Goal: Find contact information: Find specific fact

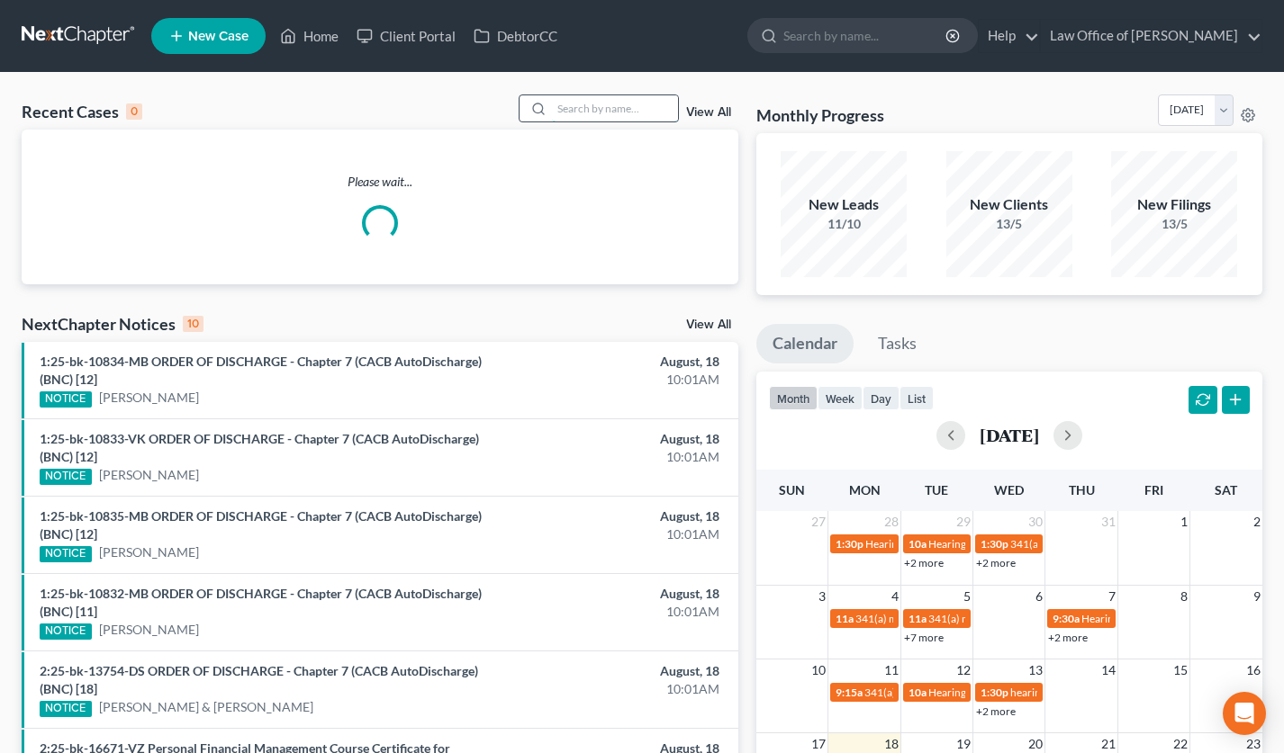
click at [634, 103] on input "search" at bounding box center [615, 108] width 126 height 26
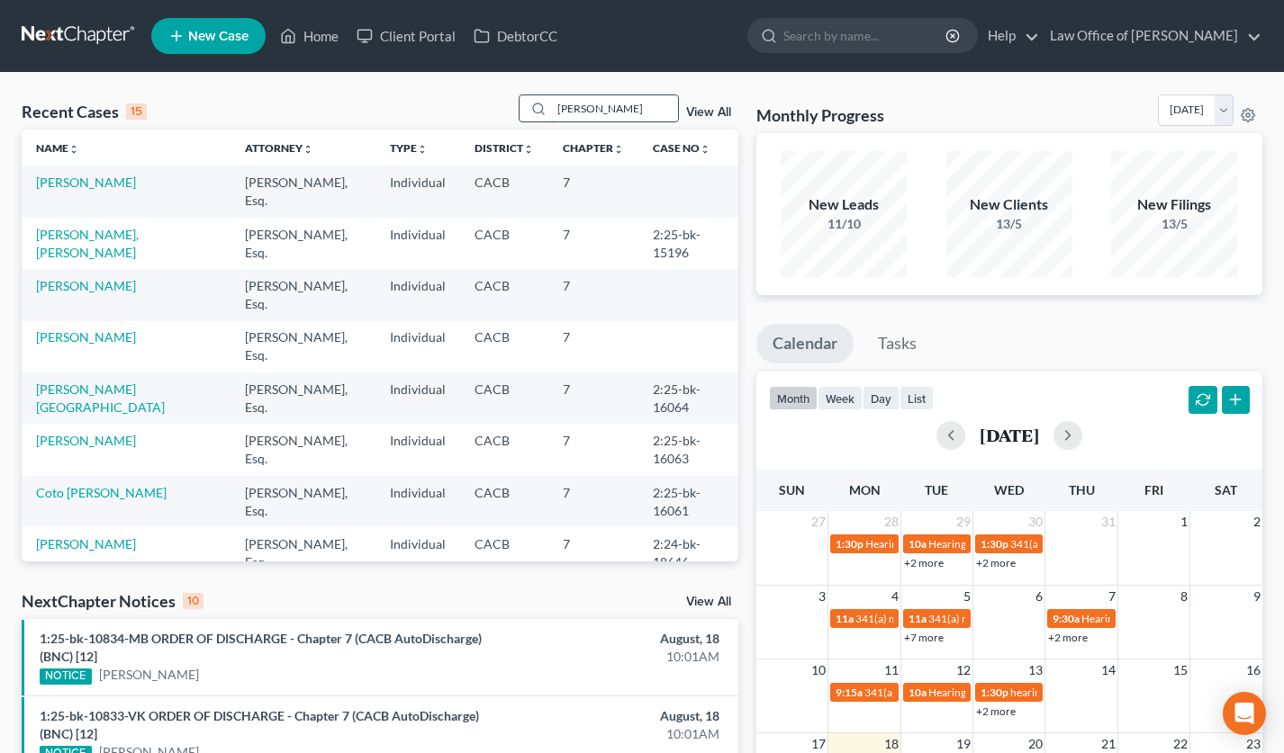
type input "karapet avetisian"
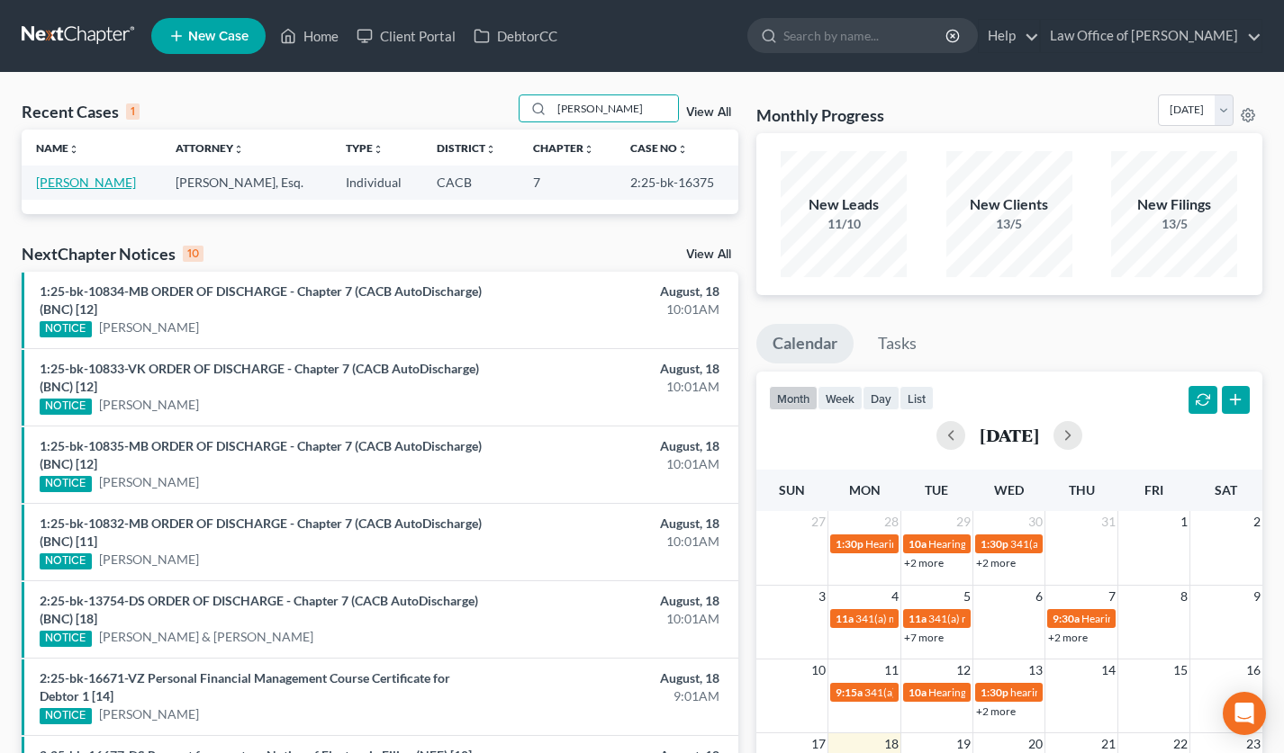
click at [94, 182] on link "[PERSON_NAME]" at bounding box center [86, 182] width 100 height 15
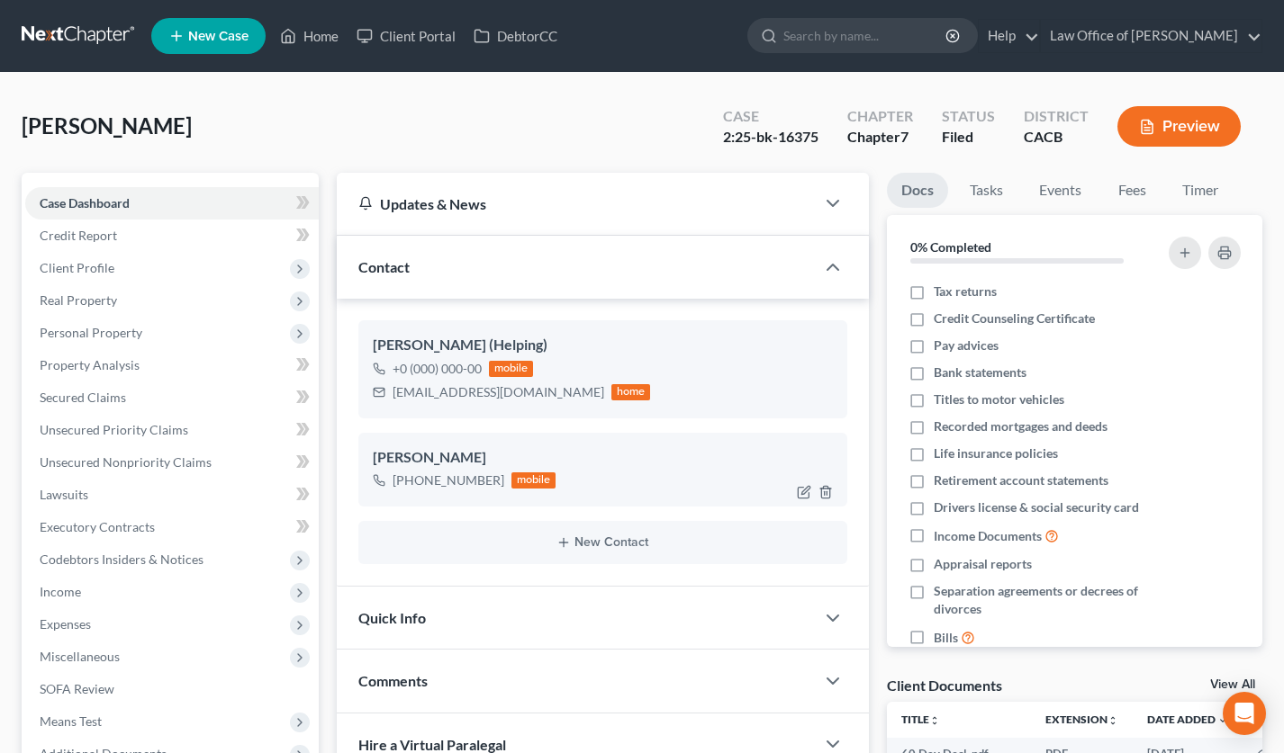
drag, startPoint x: 495, startPoint y: 481, endPoint x: 410, endPoint y: 488, distance: 85.8
click at [410, 488] on div "+1 (323) 485-4794" at bounding box center [448, 481] width 112 height 18
copy div "(323) 485-4794"
click at [51, 39] on link at bounding box center [79, 36] width 115 height 32
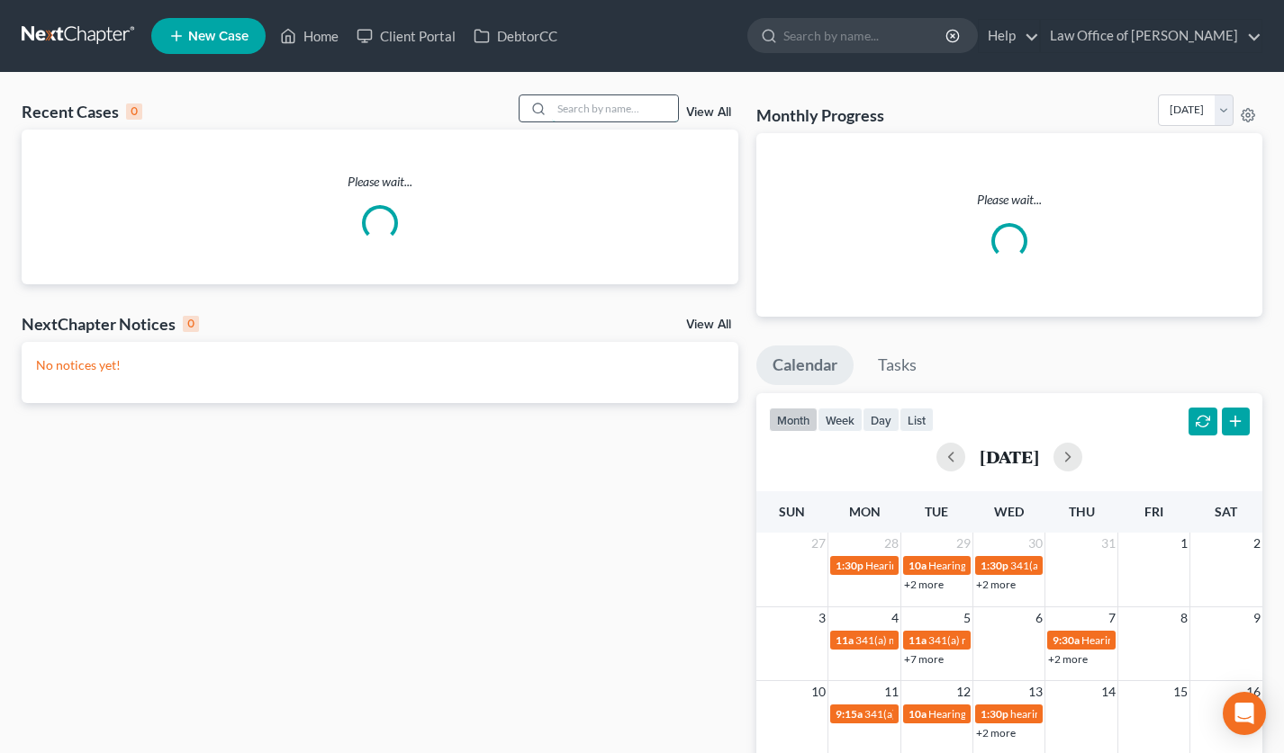
click at [591, 104] on input "search" at bounding box center [615, 108] width 126 height 26
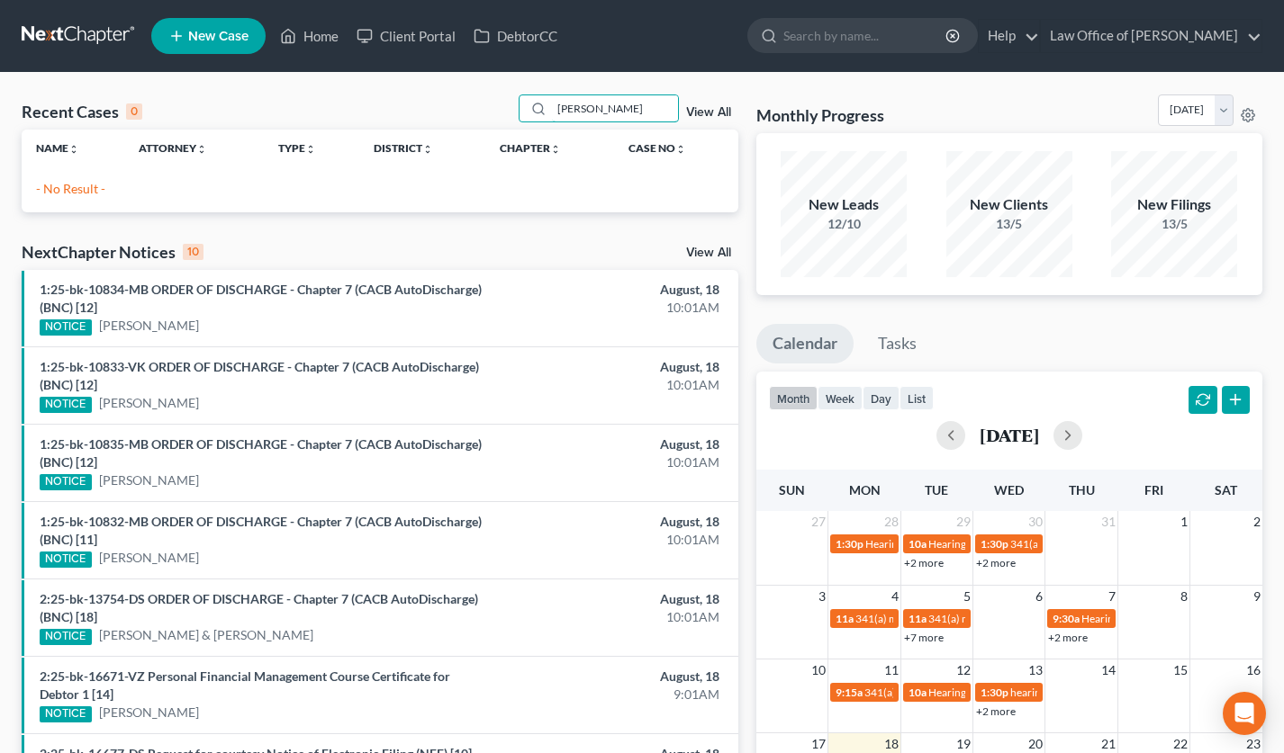
drag, startPoint x: 630, startPoint y: 116, endPoint x: 465, endPoint y: 113, distance: 164.7
click at [471, 114] on div "Recent Cases 0 [PERSON_NAME] View All" at bounding box center [380, 112] width 717 height 35
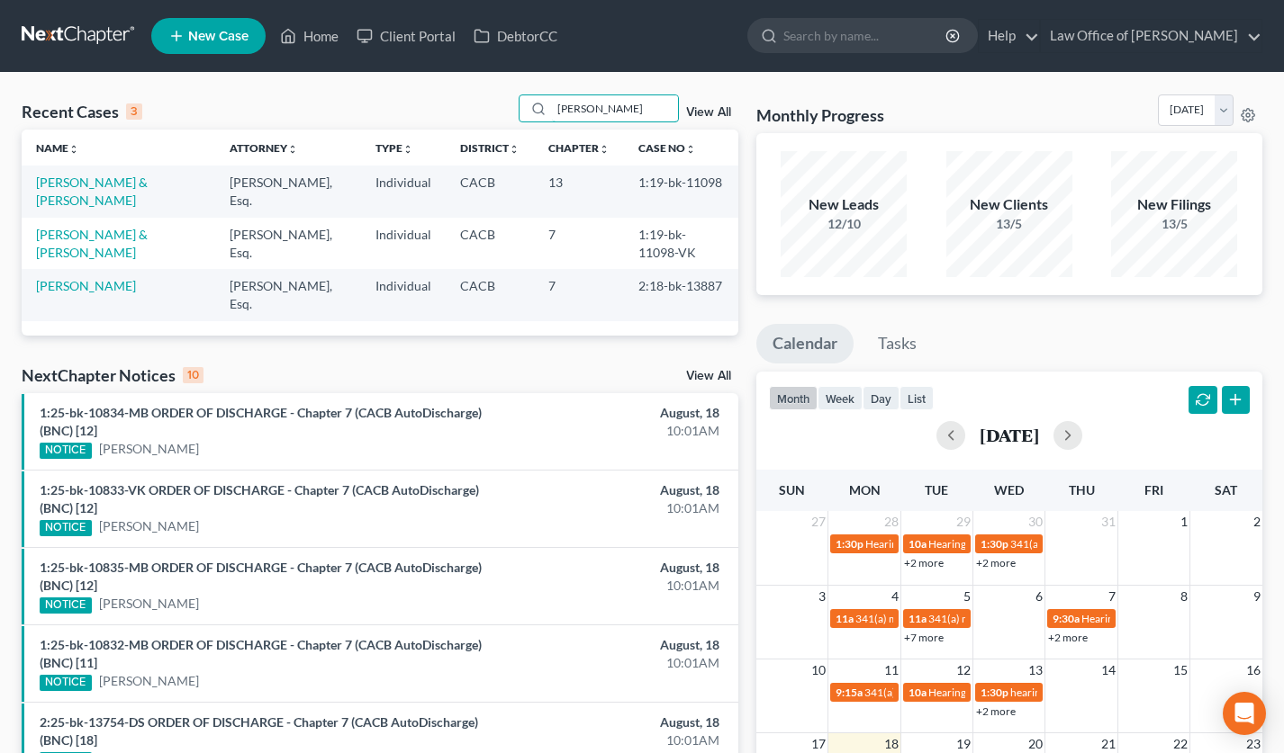
click at [470, 114] on div "Recent Cases 3 kay View All" at bounding box center [380, 112] width 717 height 35
type input "leone"
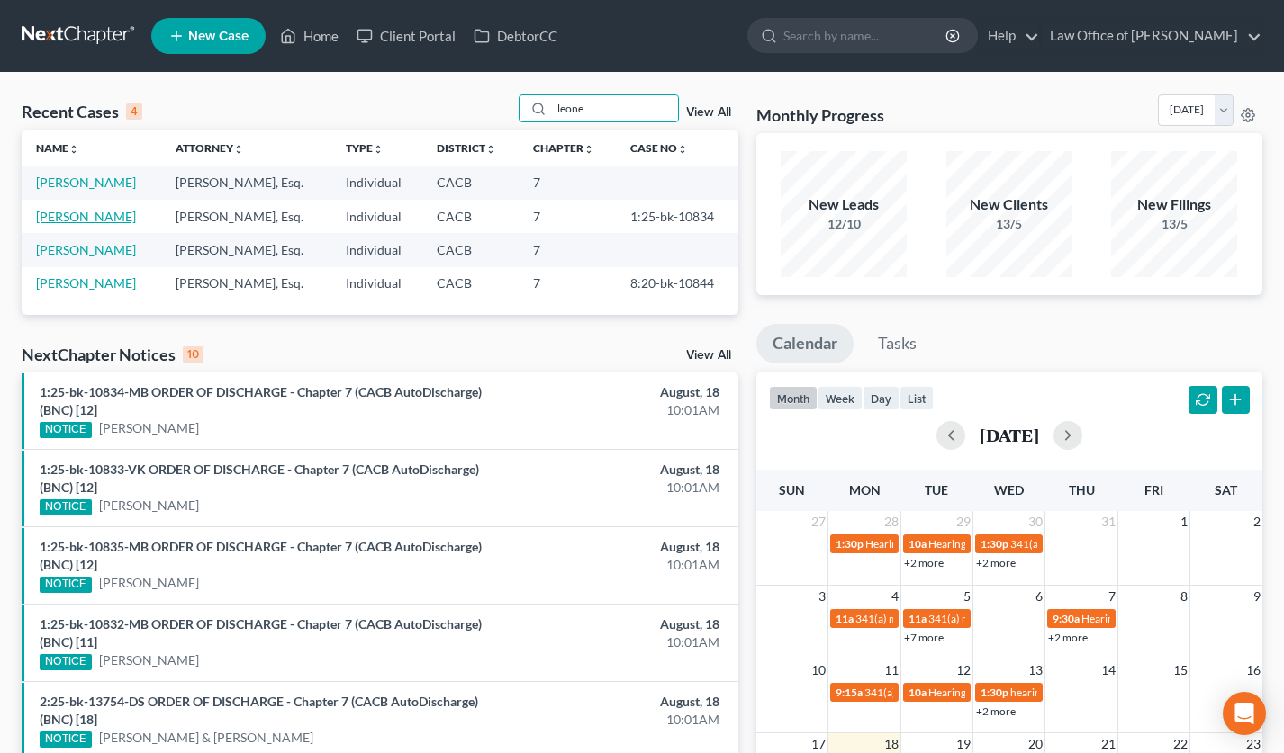
click at [85, 221] on link "Leone, David" at bounding box center [86, 216] width 100 height 15
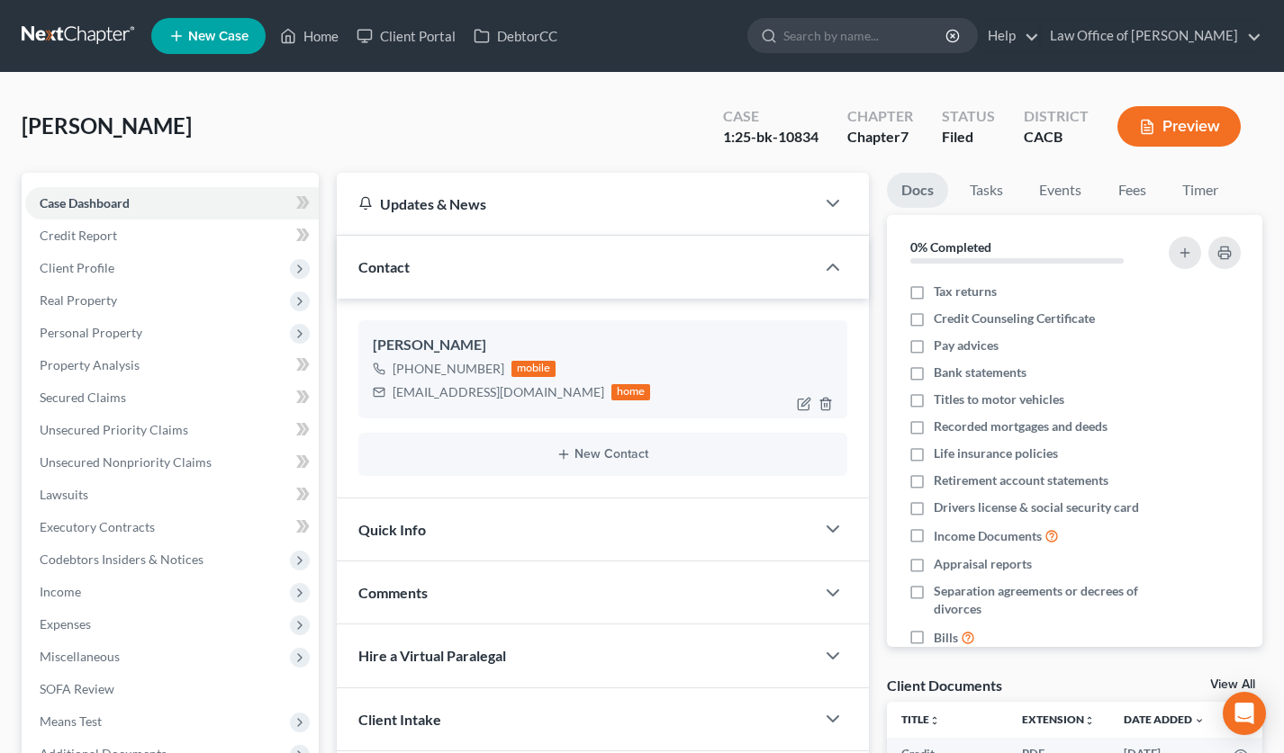
click at [438, 393] on div "dleone588@gmail.com" at bounding box center [498, 392] width 212 height 18
click at [453, 394] on div "dleone588@gmail.com" at bounding box center [498, 392] width 212 height 18
copy div "dleone588@gmail.com"
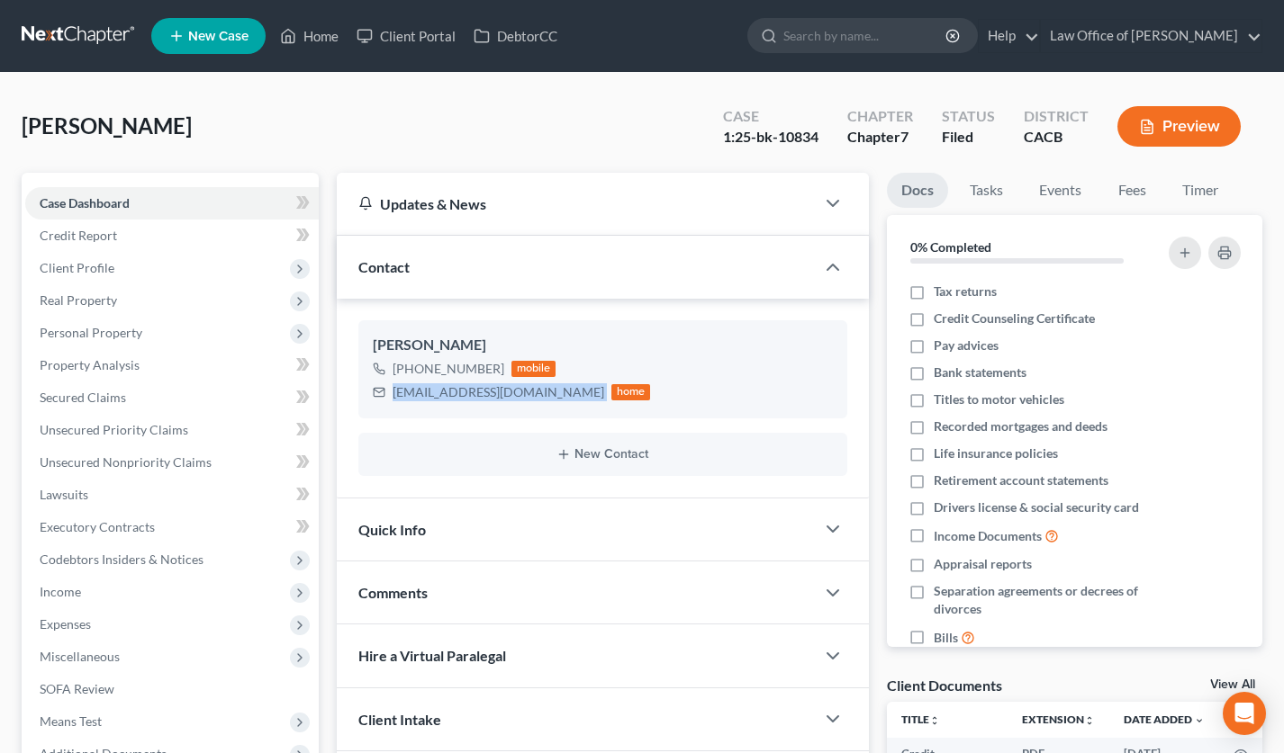
click at [122, 29] on link at bounding box center [79, 36] width 115 height 32
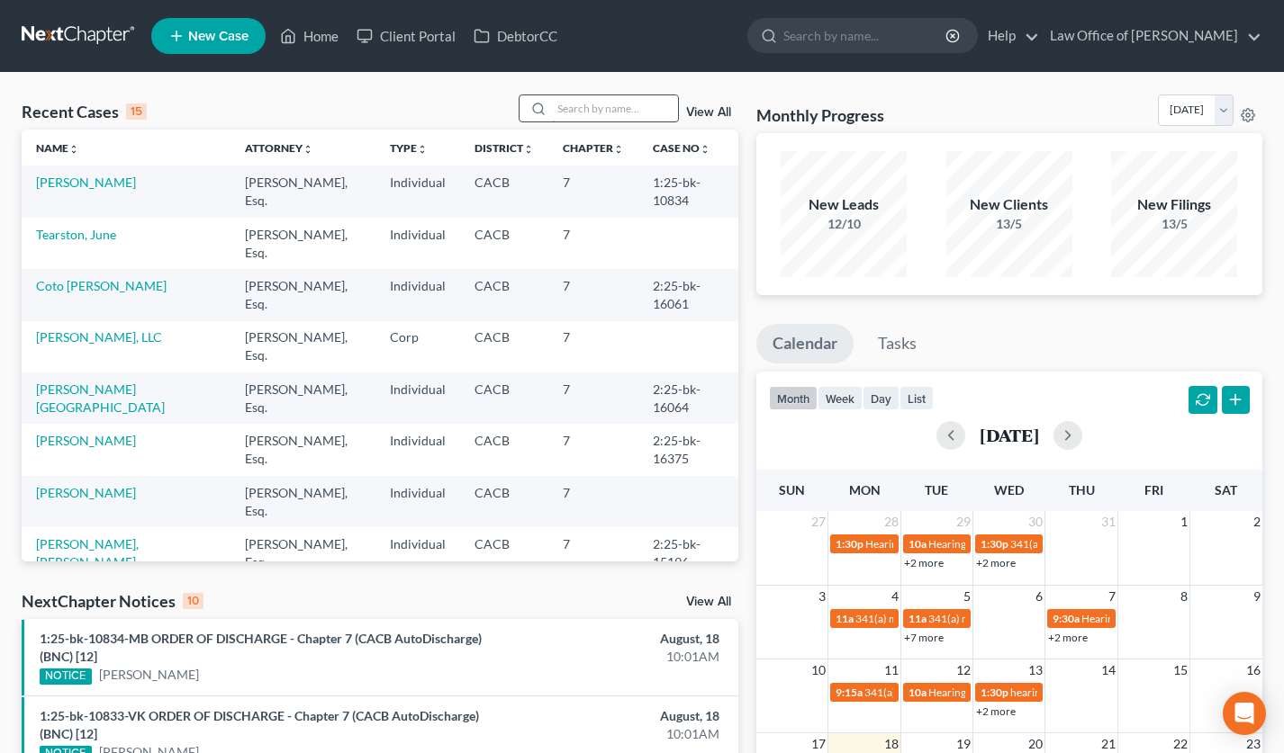
click at [599, 105] on input "search" at bounding box center [615, 108] width 126 height 26
type input "faiz"
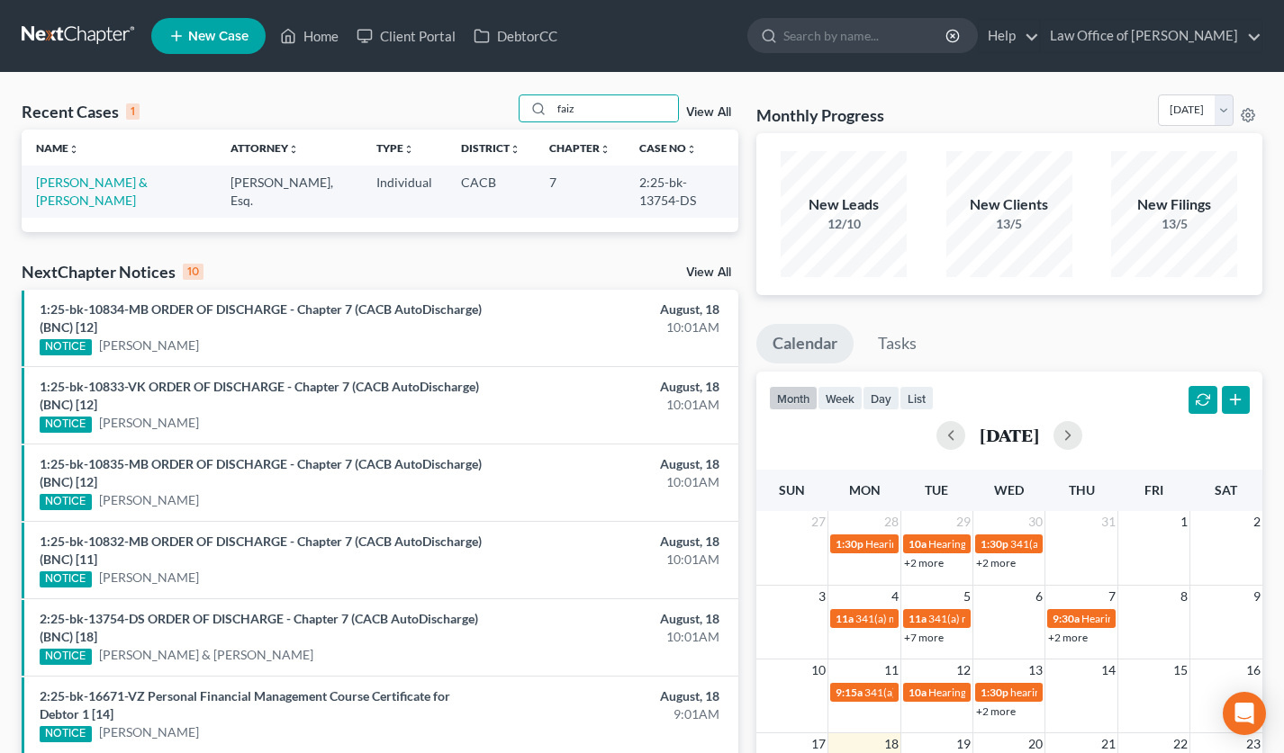
click at [120, 169] on td "Baig, Faiz & Faizi, Zubeda" at bounding box center [119, 191] width 194 height 51
click at [122, 182] on link "Baig, Faiz & Faizi, Zubeda" at bounding box center [92, 191] width 112 height 33
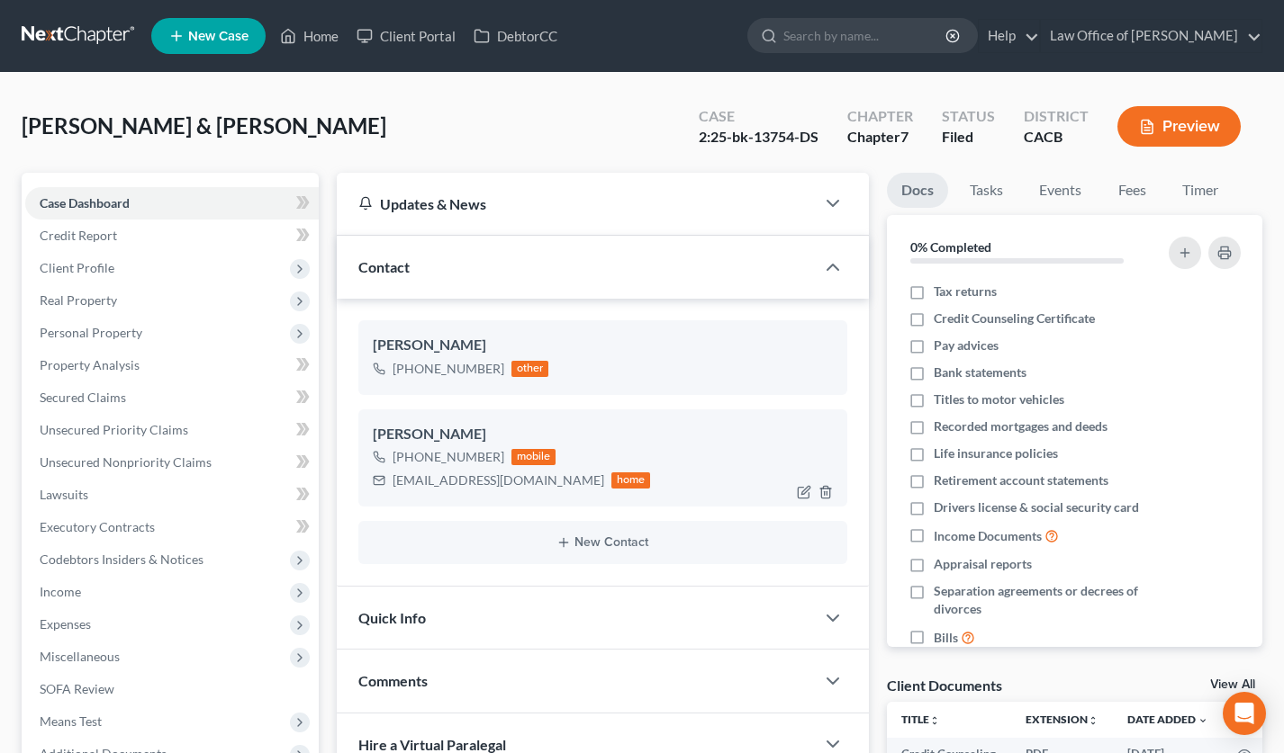
click at [443, 484] on div "faizubaig@yahoo.com" at bounding box center [498, 481] width 212 height 18
click at [443, 483] on div "faizubaig@yahoo.com" at bounding box center [498, 481] width 212 height 18
copy div "faizubaig@yahoo.com"
click at [92, 31] on link at bounding box center [79, 36] width 115 height 32
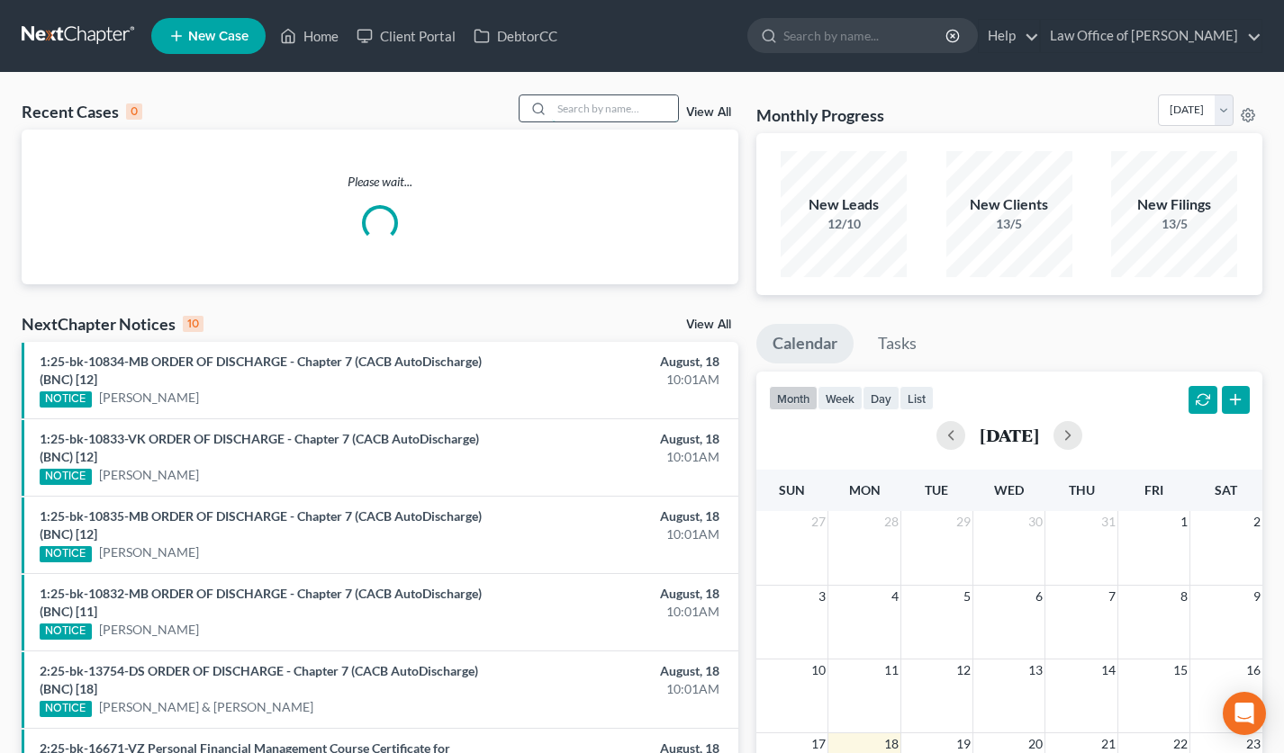
click at [662, 104] on input "search" at bounding box center [615, 108] width 126 height 26
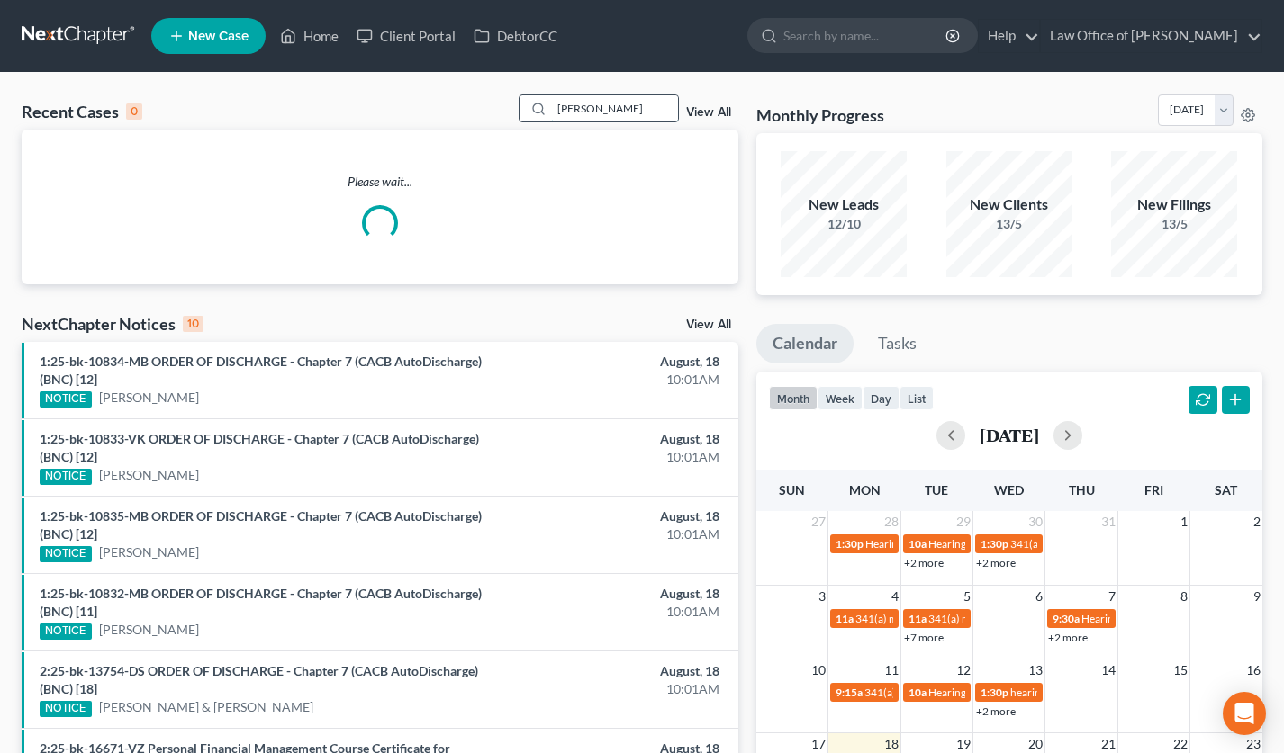
type input "samvel gevorkyan"
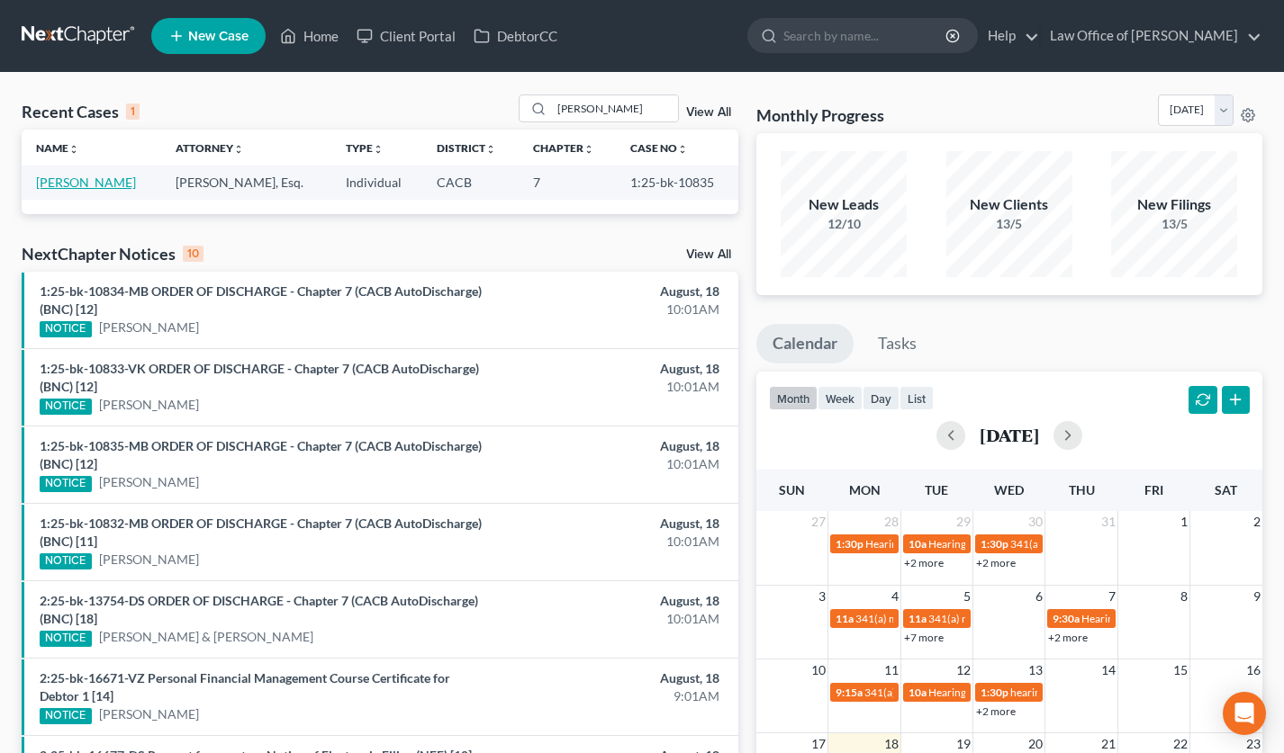
click at [116, 178] on link "[PERSON_NAME]" at bounding box center [86, 182] width 100 height 15
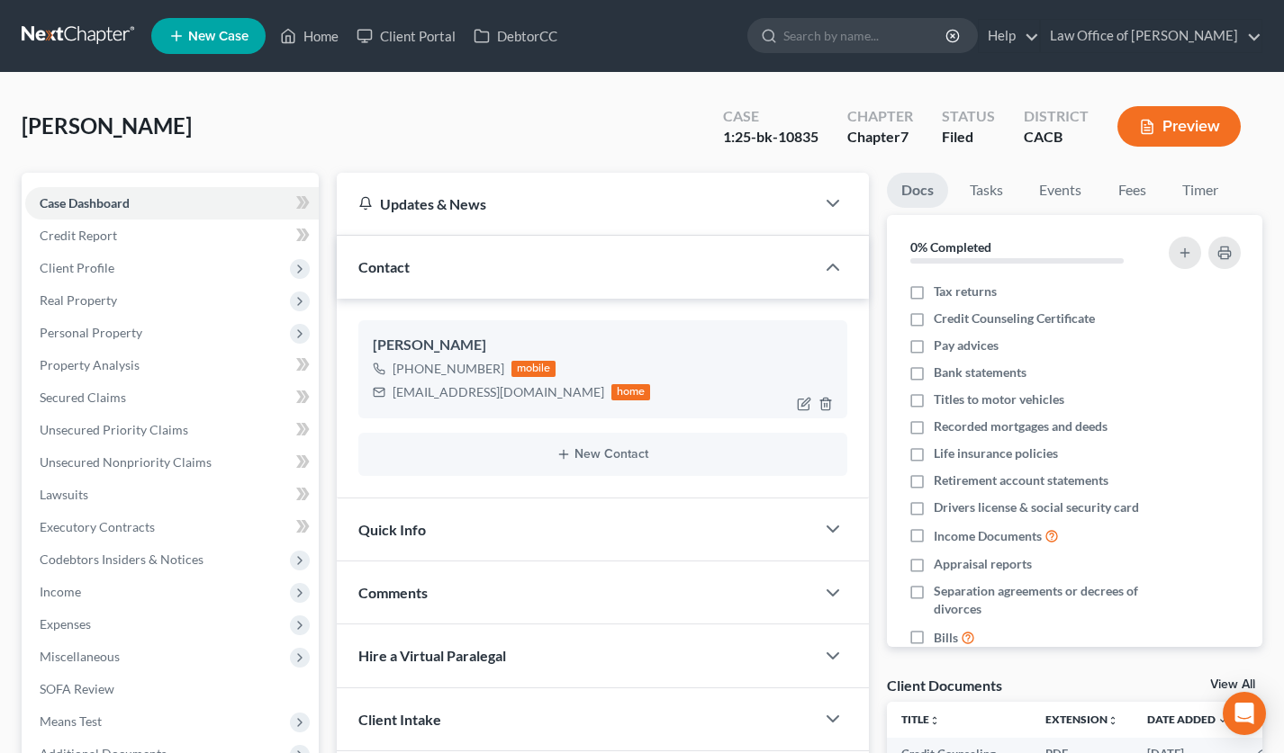
click at [429, 392] on div "samvel_gevorkyan@yahoo.com" at bounding box center [498, 392] width 212 height 18
copy div "samvel_gevorkyan@yahoo.com"
click at [57, 34] on link at bounding box center [79, 36] width 115 height 32
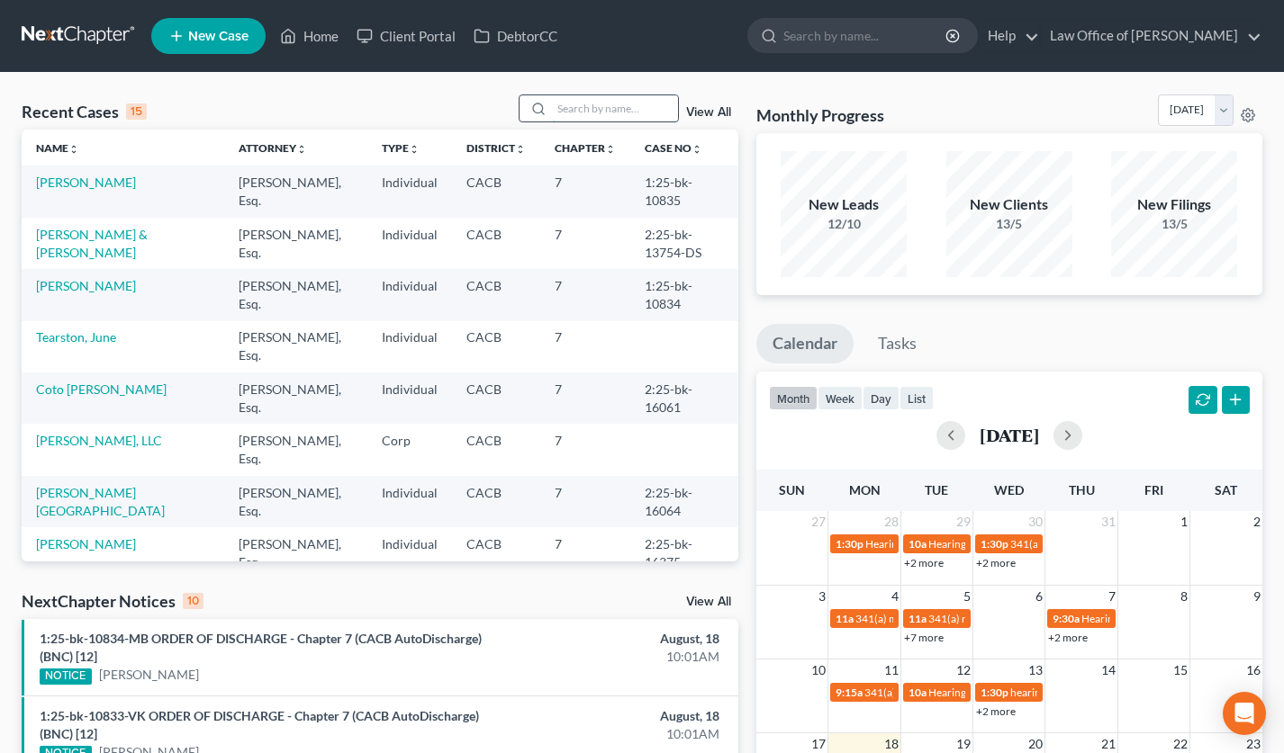
click at [590, 105] on input "search" at bounding box center [615, 108] width 126 height 26
type input "seryozha"
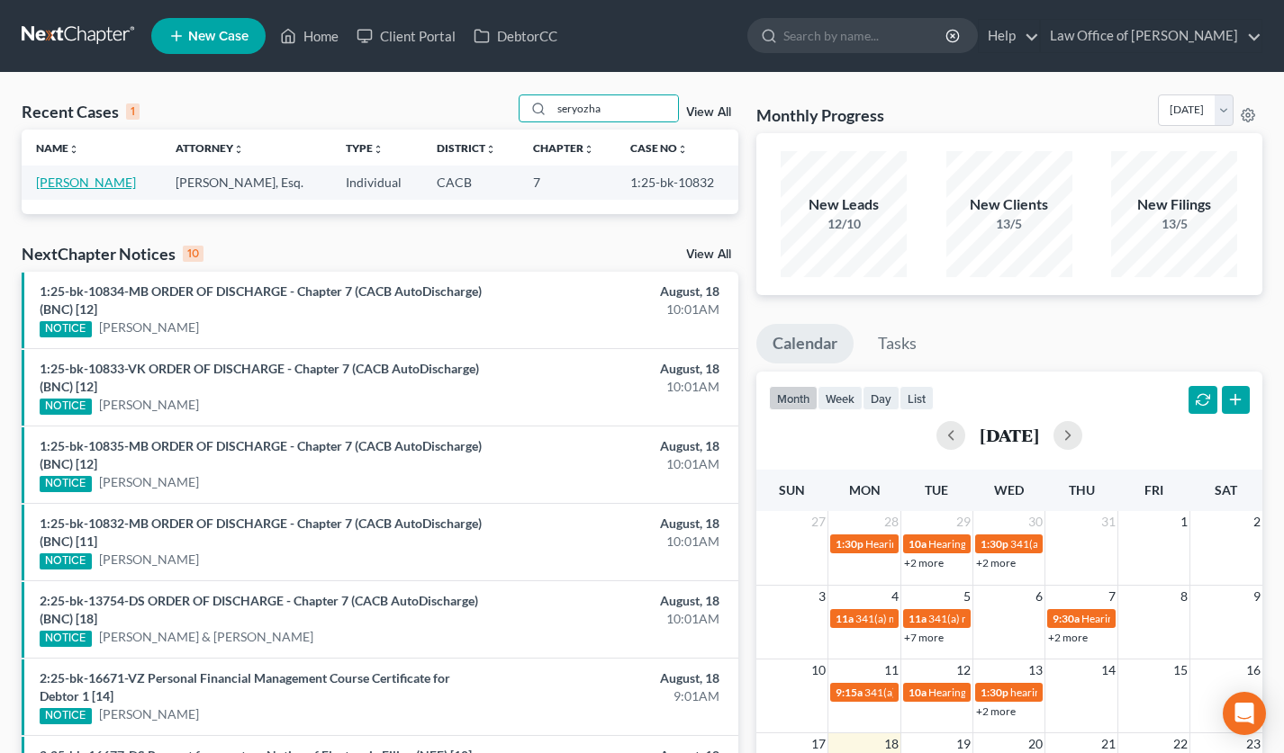
click at [107, 186] on link "[PERSON_NAME]" at bounding box center [86, 182] width 100 height 15
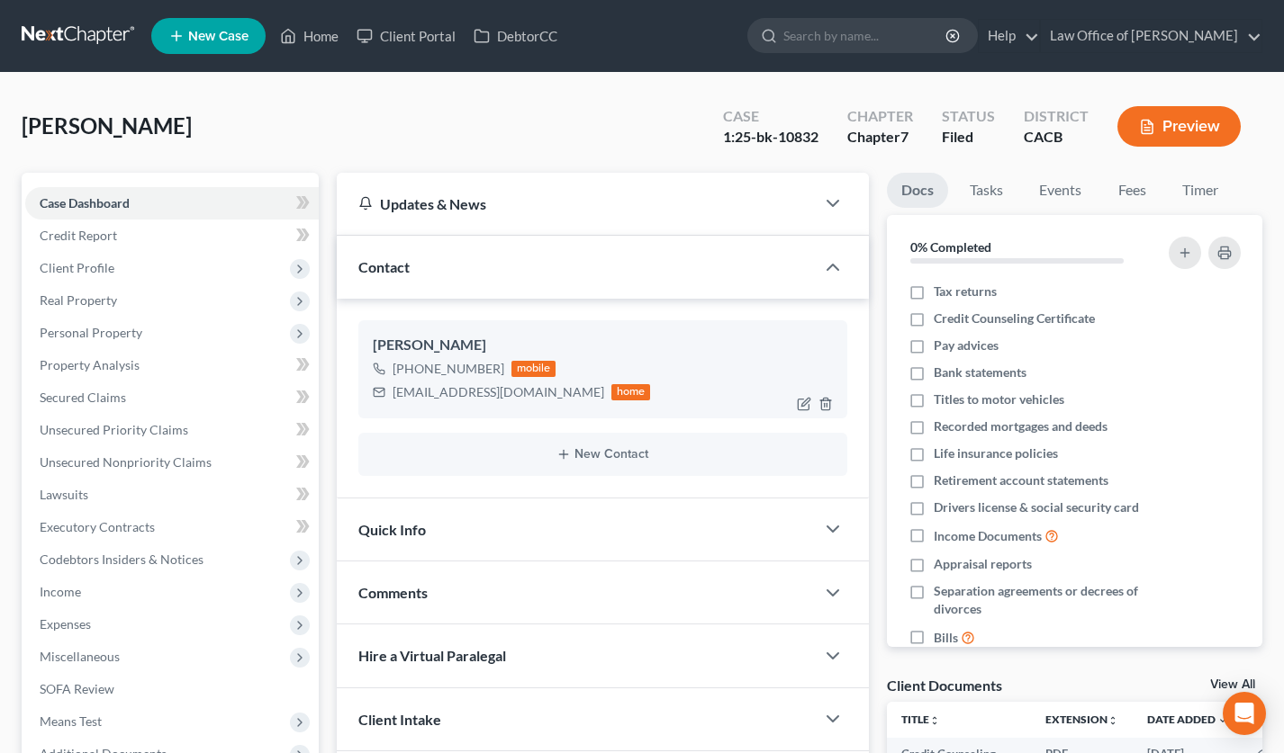
click at [473, 392] on div "seryozhagasparyan@yahoo.com" at bounding box center [498, 392] width 212 height 18
copy div "seryozhagasparyan@yahoo.com"
drag, startPoint x: 64, startPoint y: 43, endPoint x: 79, endPoint y: 47, distance: 15.7
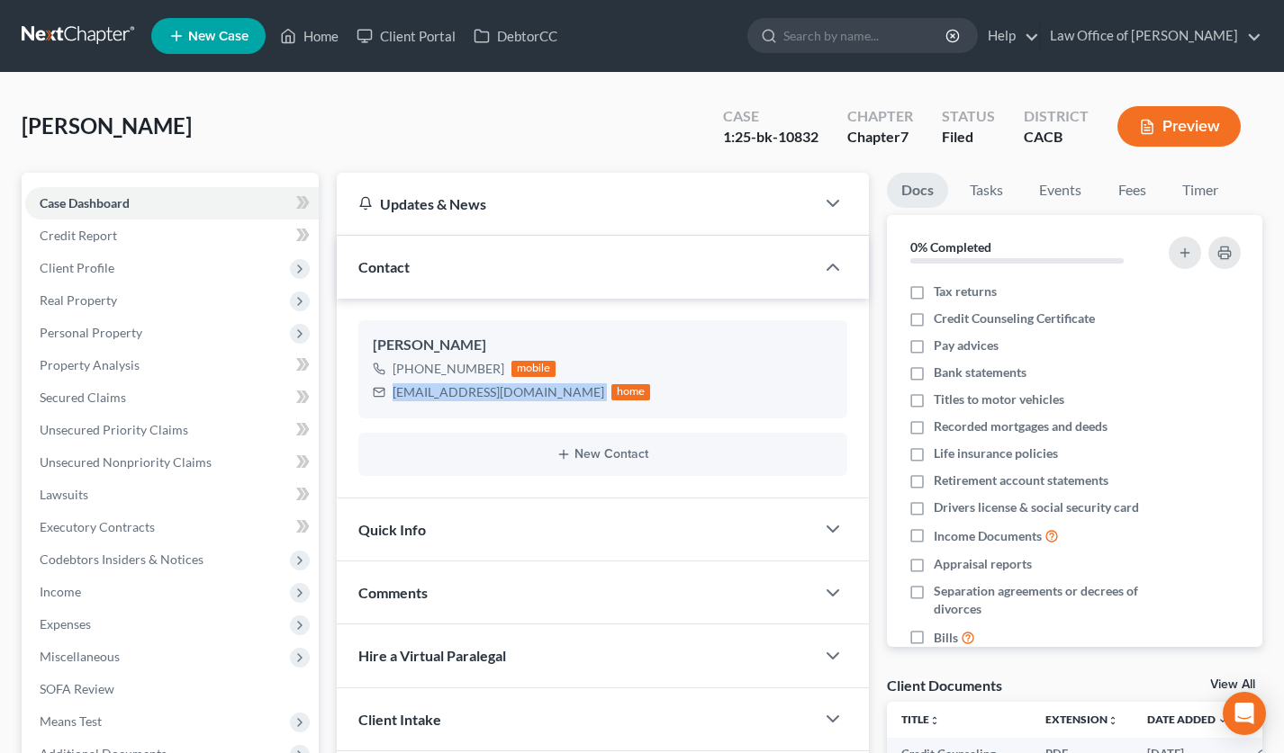
click at [64, 43] on link at bounding box center [79, 36] width 115 height 32
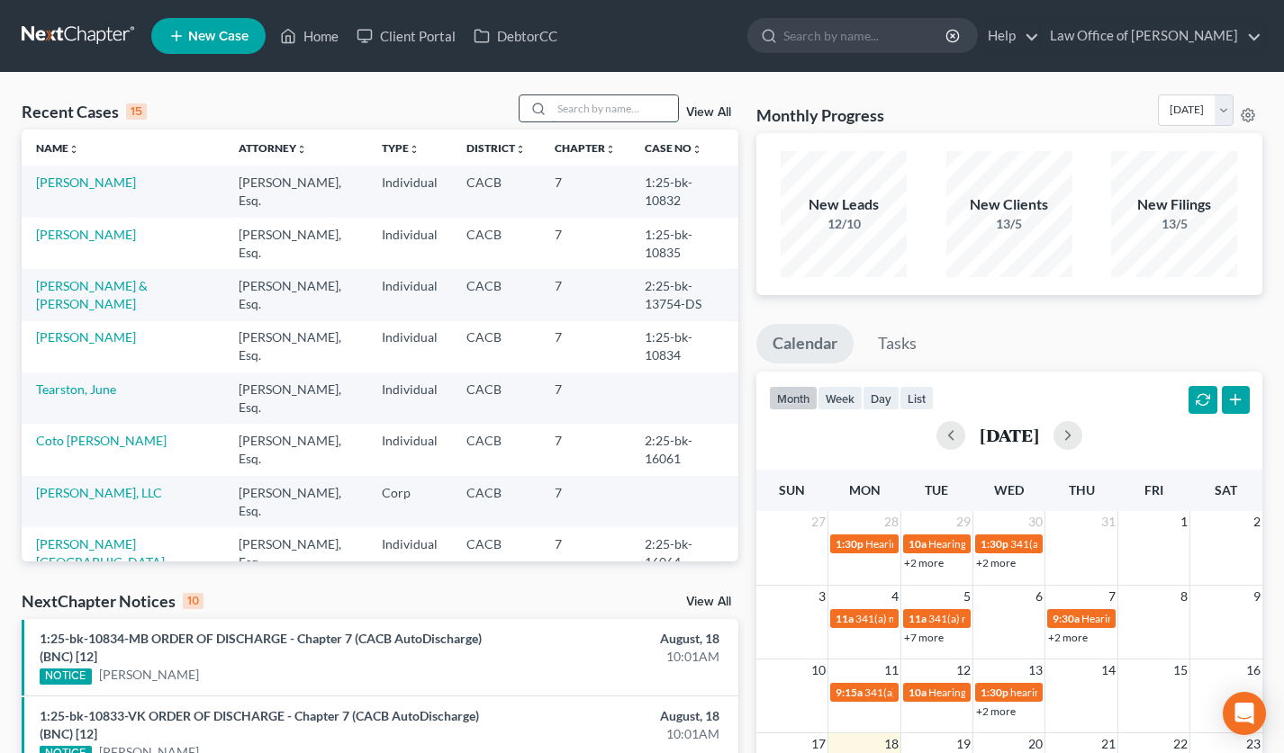
click at [627, 103] on input "search" at bounding box center [615, 108] width 126 height 26
type input "[PERSON_NAME]"
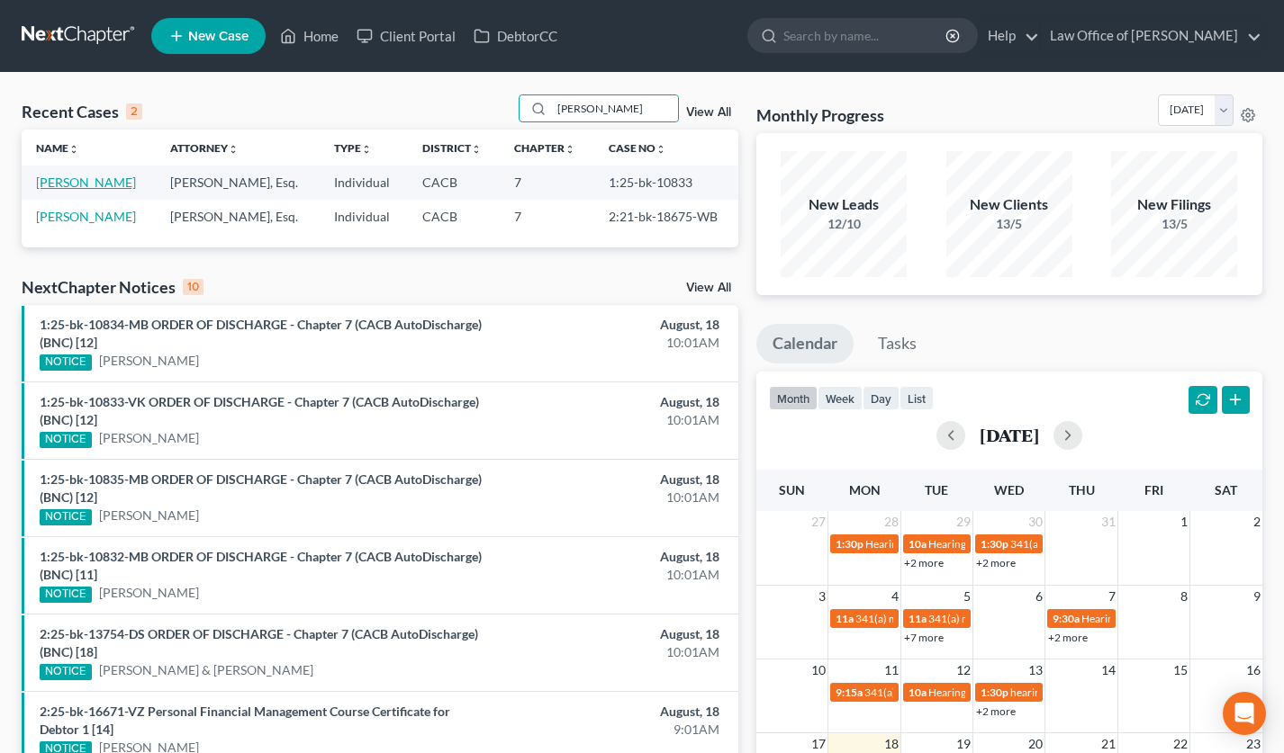
click at [121, 182] on link "[PERSON_NAME]" at bounding box center [86, 182] width 100 height 15
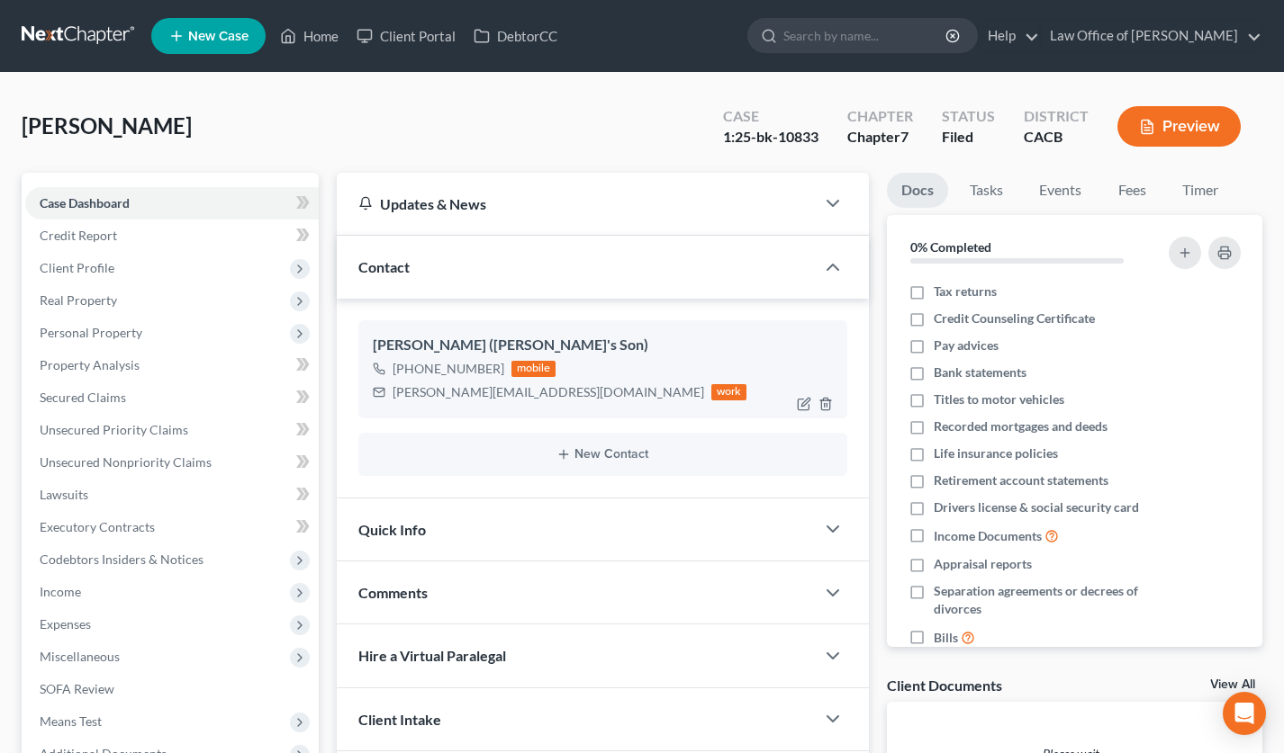
click at [462, 395] on div "George@iisinsurance.com" at bounding box center [547, 392] width 311 height 18
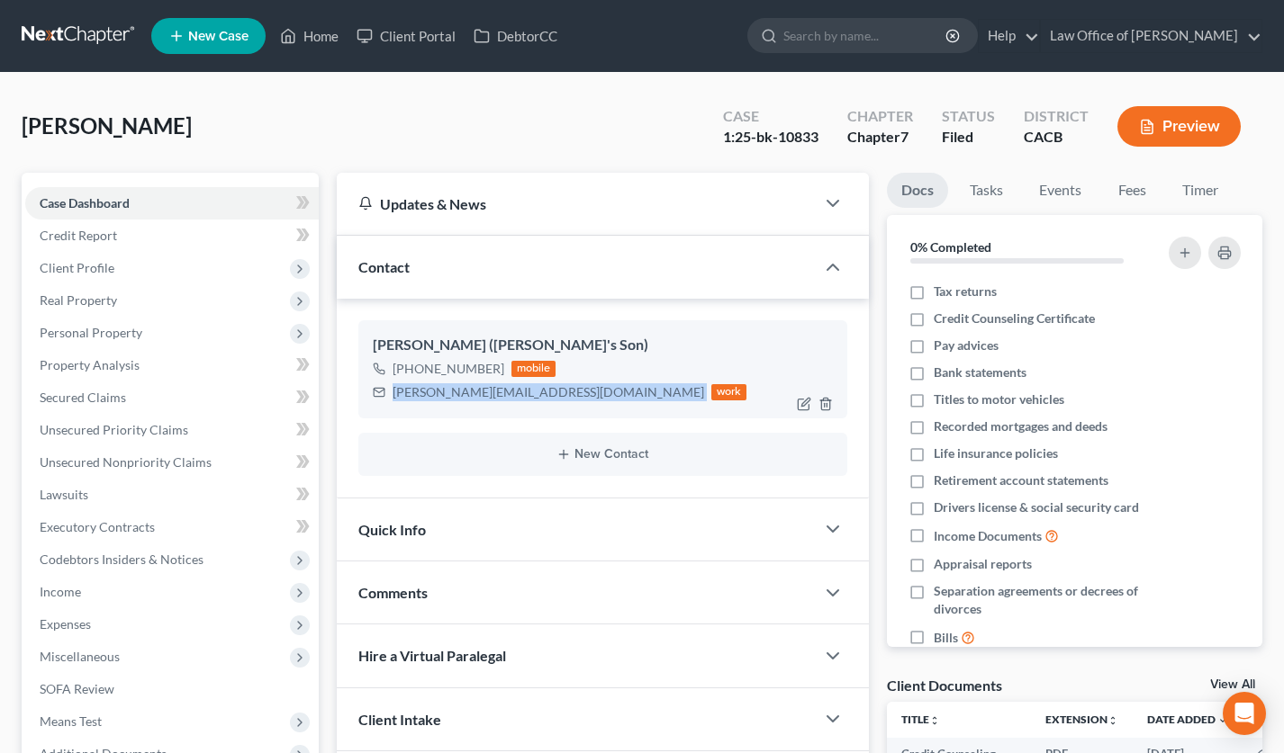
click at [462, 395] on div "George@iisinsurance.com" at bounding box center [547, 392] width 311 height 18
copy div "George@iisinsurance.com"
click at [98, 31] on link at bounding box center [79, 36] width 115 height 32
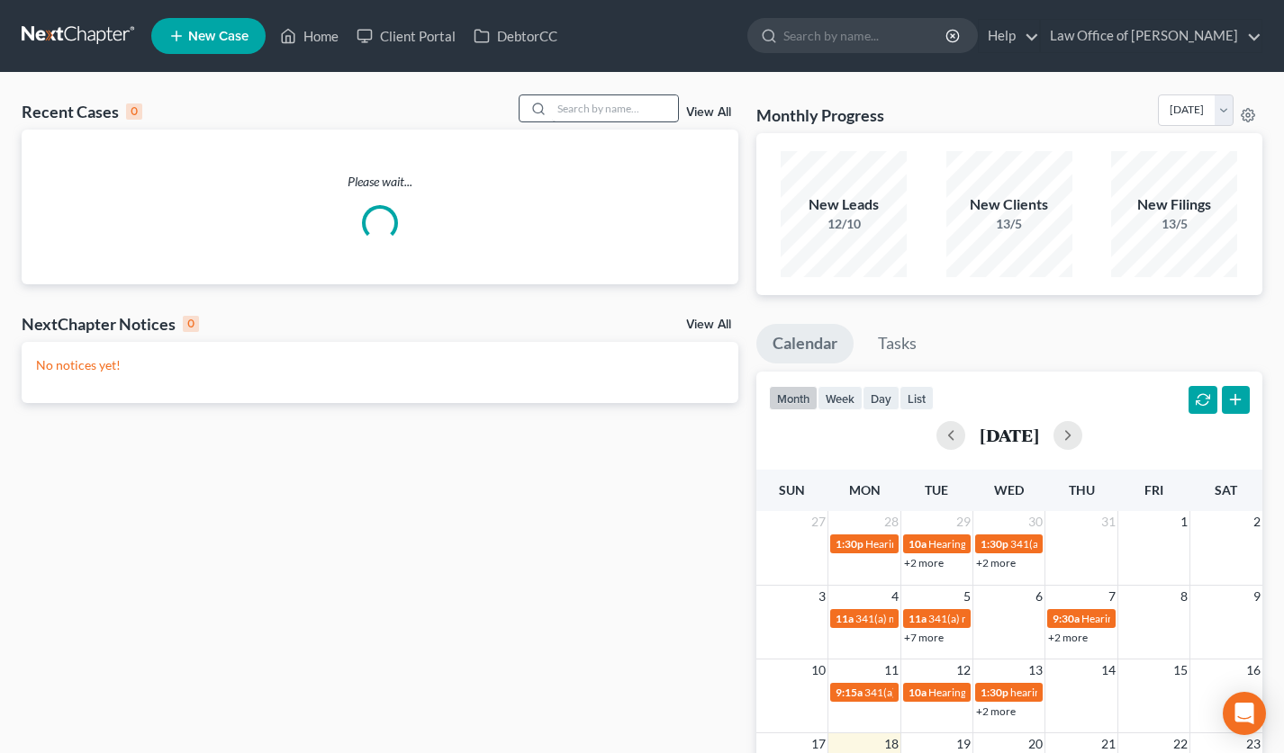
drag, startPoint x: 587, startPoint y: 93, endPoint x: 592, endPoint y: 108, distance: 16.2
click at [588, 97] on div "Recent Cases 0 View All Please wait... NextChapter Notices 0 View All No notice…" at bounding box center [642, 540] width 1284 height 934
click at [592, 108] on input "search" at bounding box center [615, 108] width 126 height 26
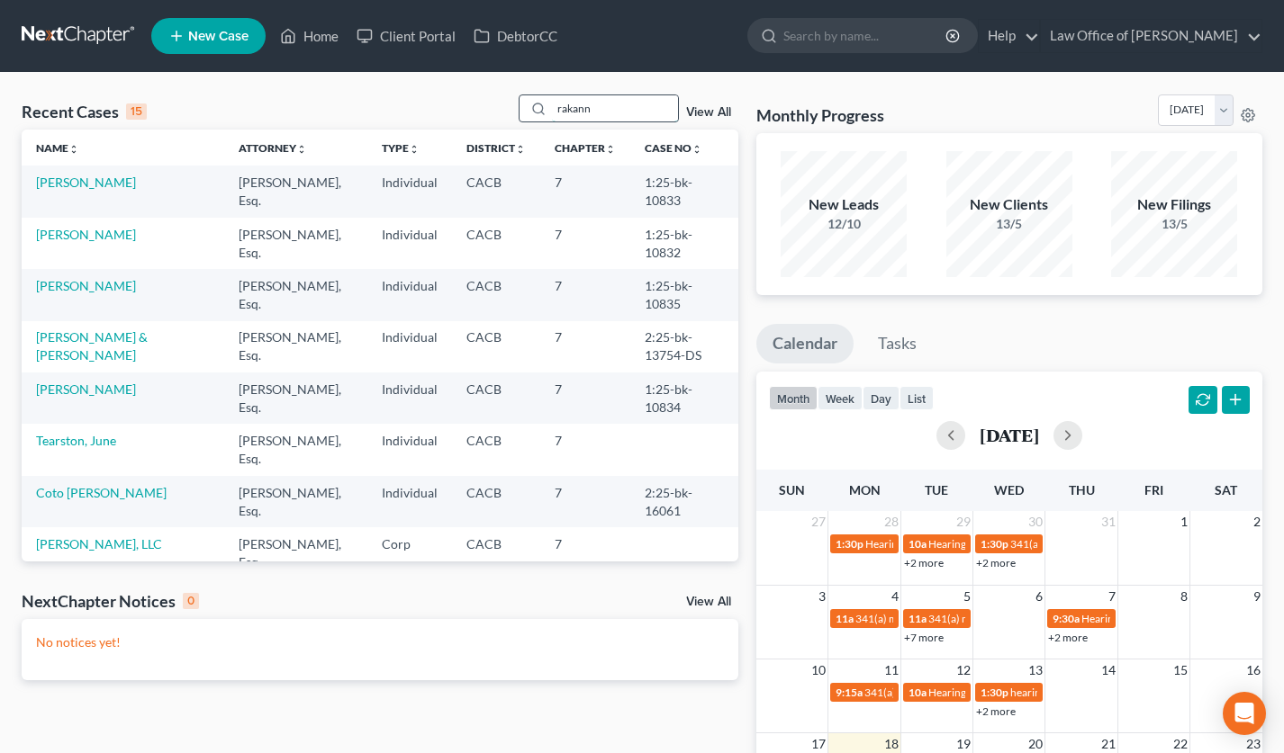
type input "rakann"
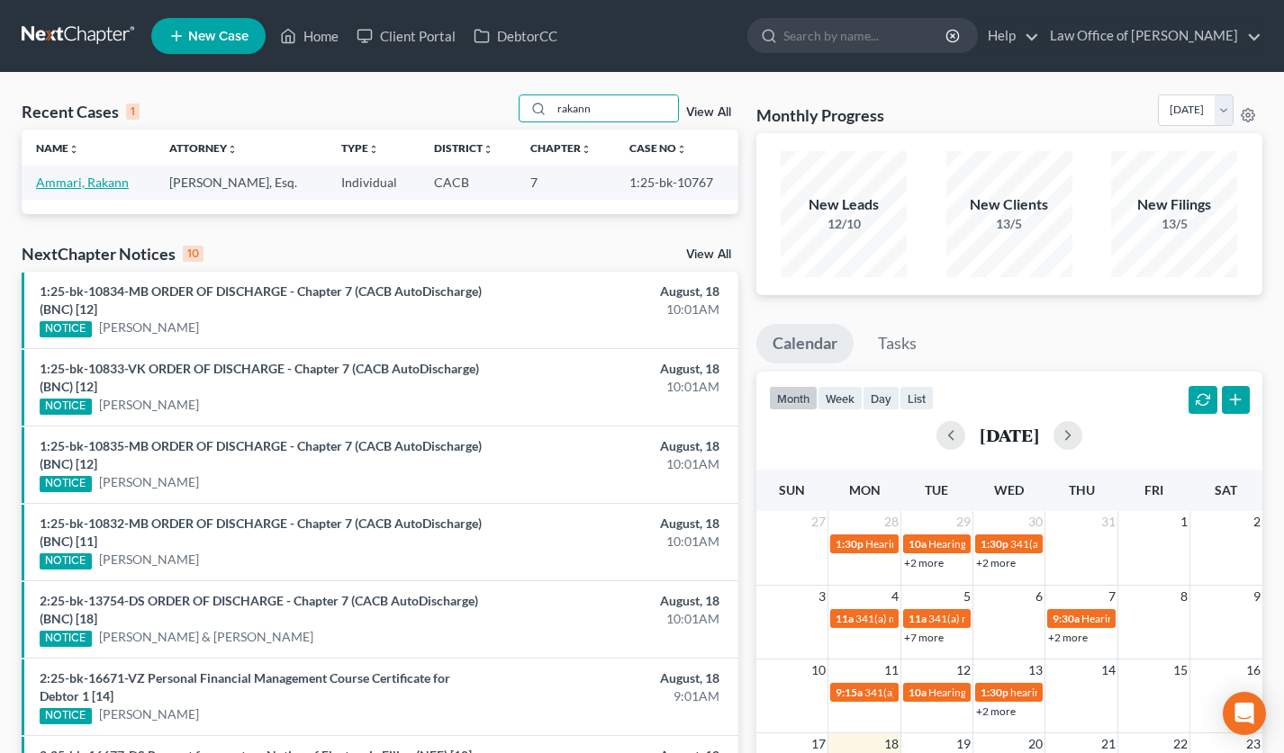
click at [114, 189] on link "Ammari, Rakann" at bounding box center [82, 182] width 93 height 15
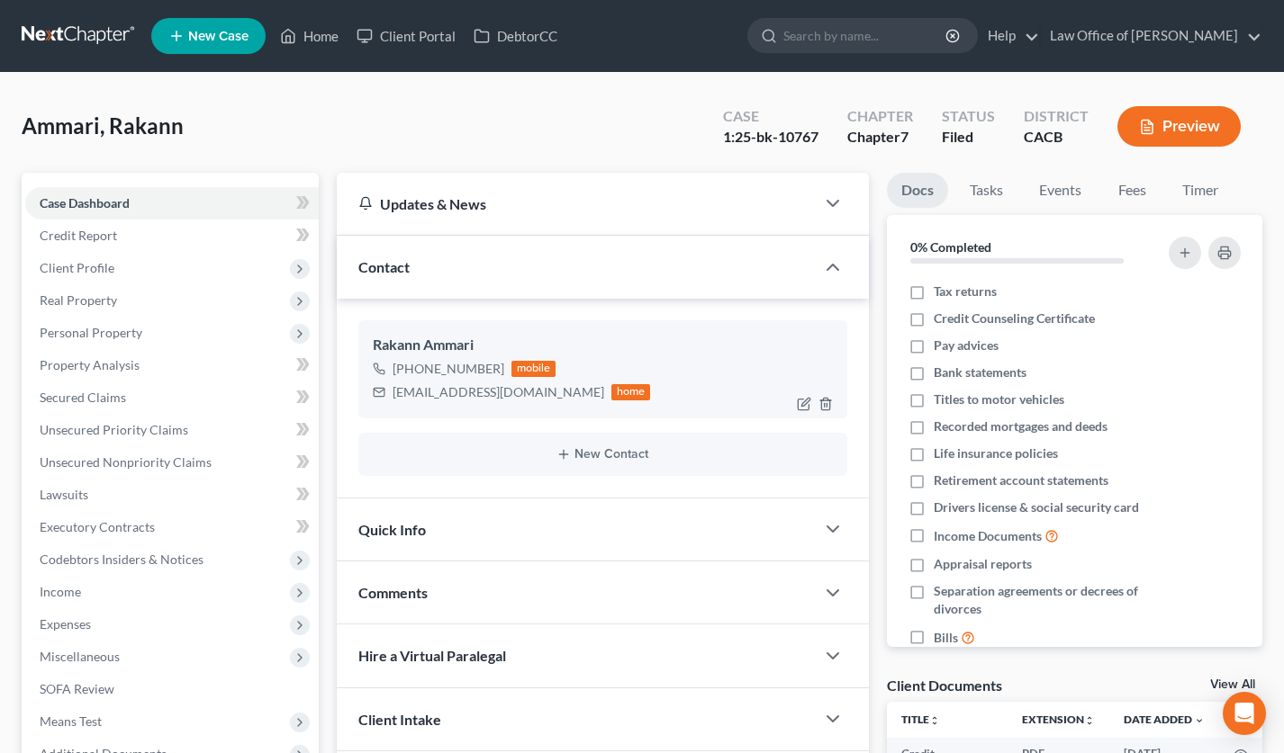
click at [431, 396] on div "[EMAIL_ADDRESS][DOMAIN_NAME]" at bounding box center [498, 392] width 212 height 18
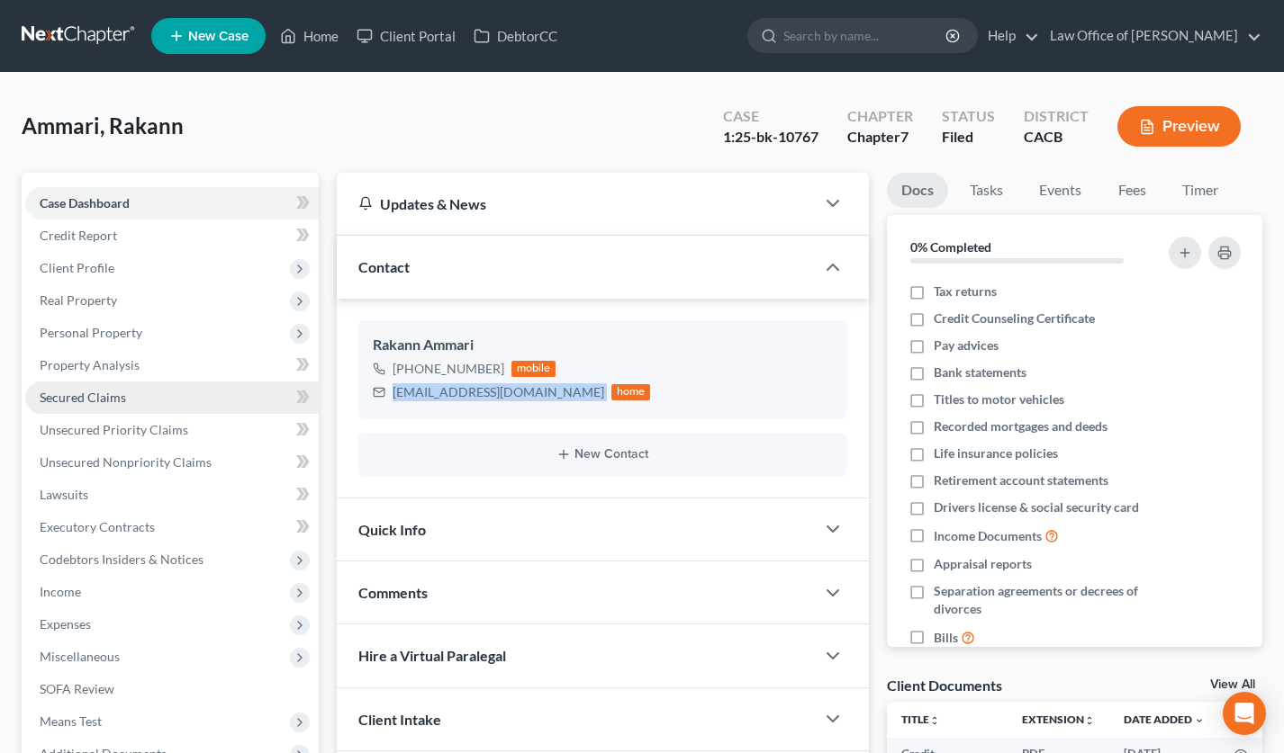
copy div "[EMAIL_ADDRESS][DOMAIN_NAME]"
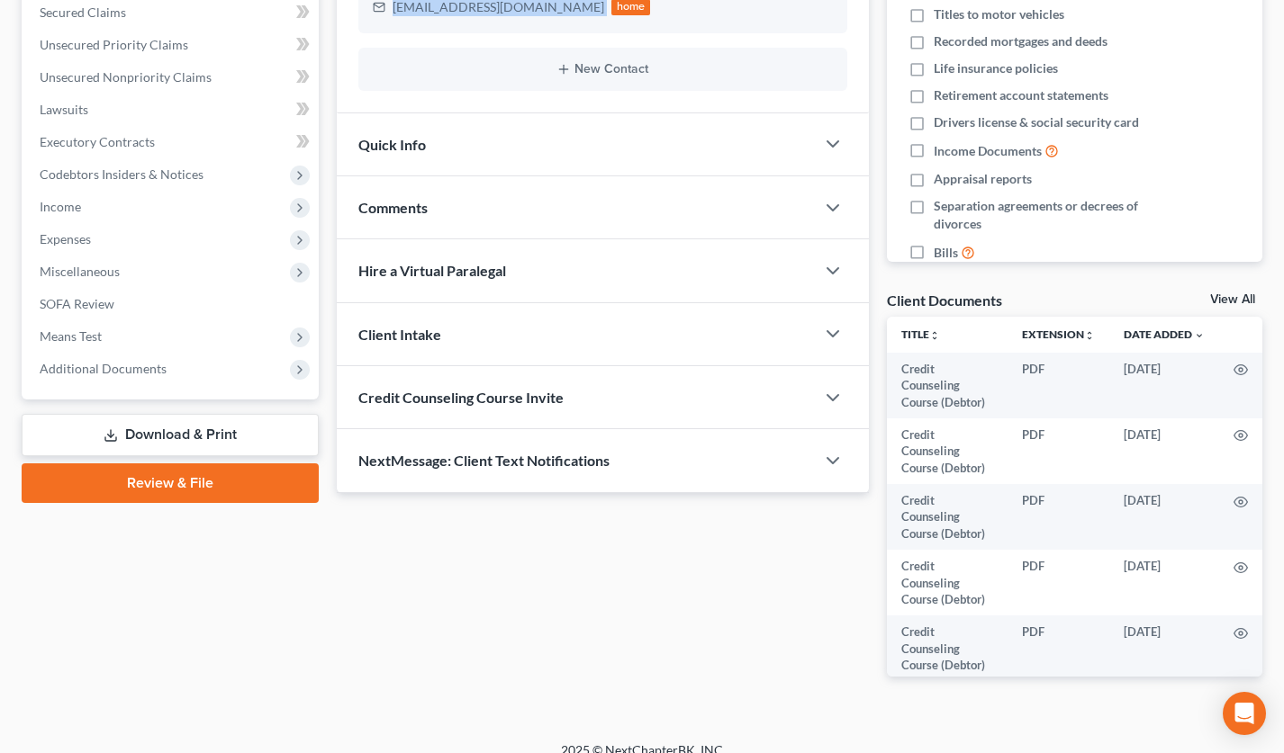
scroll to position [405, 0]
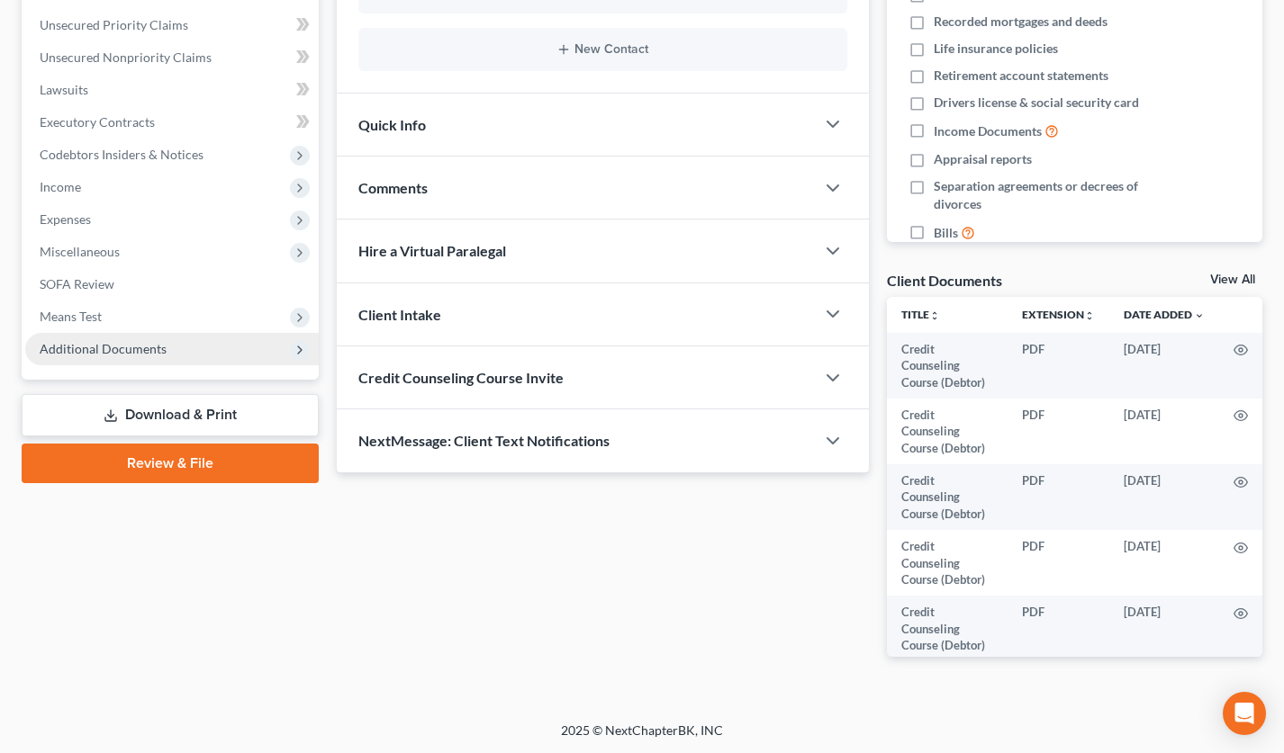
click at [180, 350] on span "Additional Documents" at bounding box center [171, 349] width 293 height 32
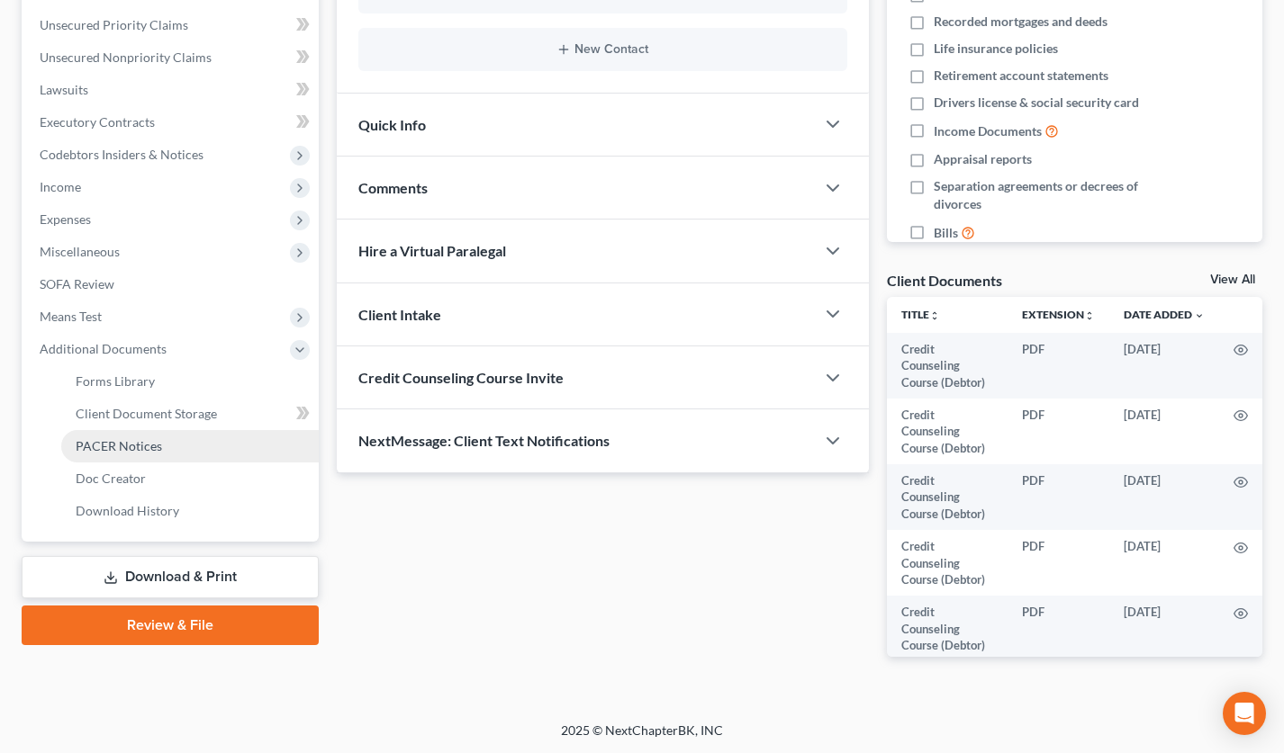
click at [181, 444] on link "PACER Notices" at bounding box center [189, 446] width 257 height 32
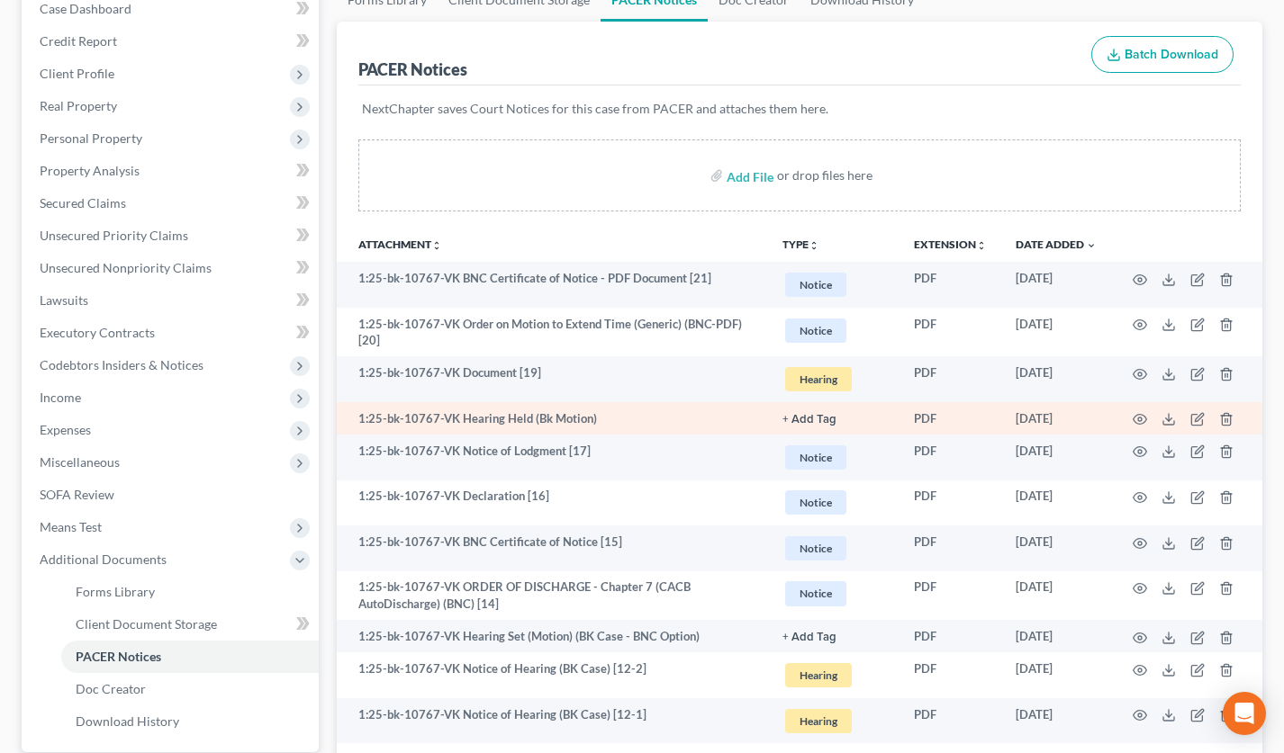
scroll to position [200, 0]
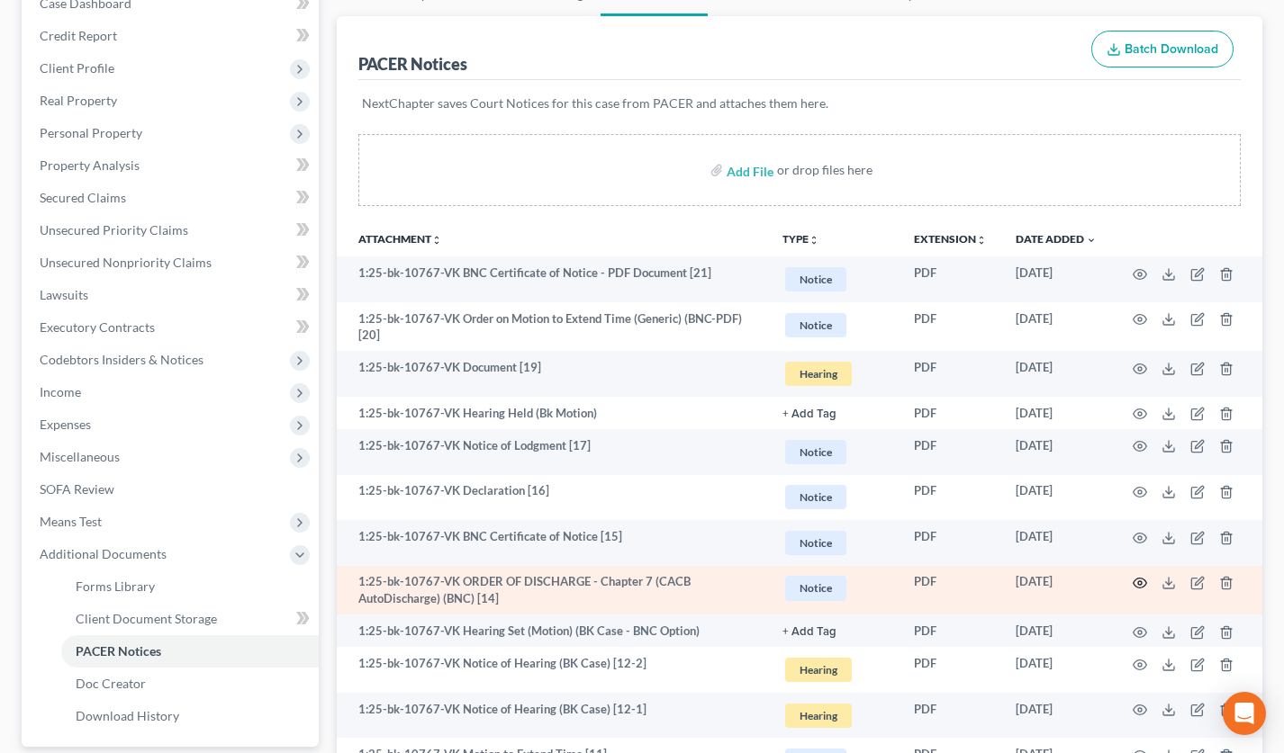
click at [1138, 588] on icon "button" at bounding box center [1139, 583] width 14 height 14
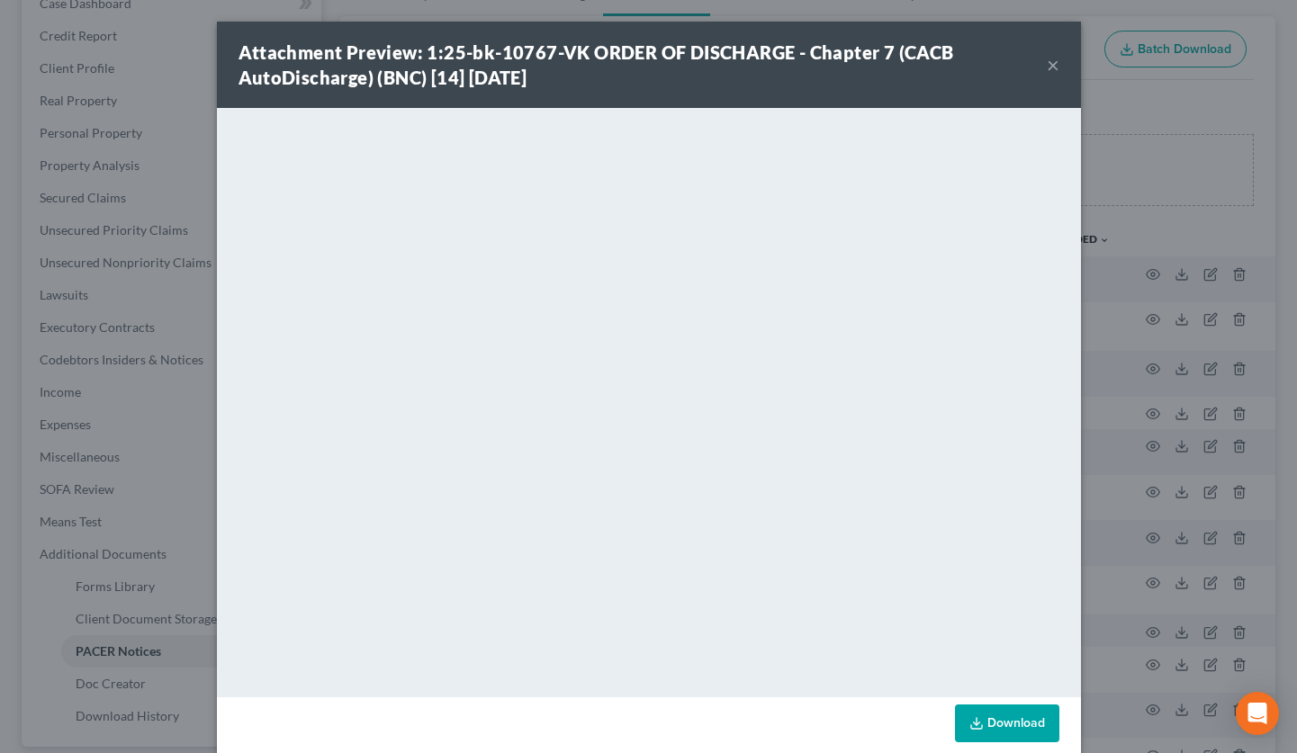
click at [1048, 68] on button "×" at bounding box center [1053, 65] width 13 height 22
